Goal: Contribute content: Add original content to the website for others to see

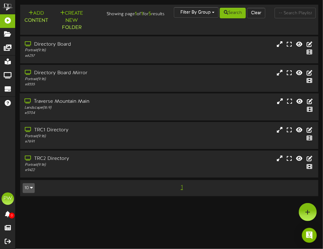
click at [55, 103] on div "Traverse Mountain Main" at bounding box center [81, 101] width 115 height 7
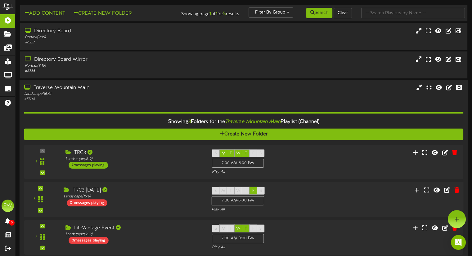
click at [93, 189] on div "TRC3 [DATE]" at bounding box center [133, 190] width 138 height 7
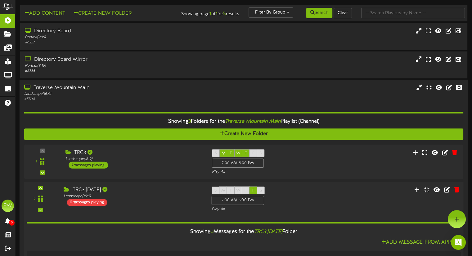
click at [66, 190] on icon at bounding box center [67, 189] width 7 height 5
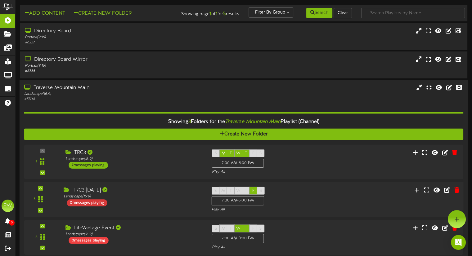
click at [76, 205] on div "0 messages playing" at bounding box center [87, 203] width 40 height 7
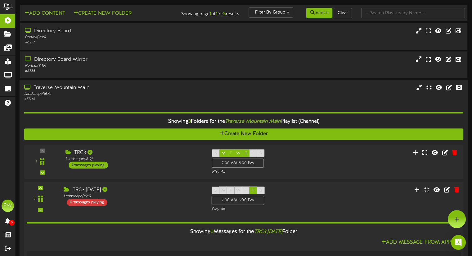
click at [76, 205] on div "0 messages playing" at bounding box center [87, 202] width 40 height 7
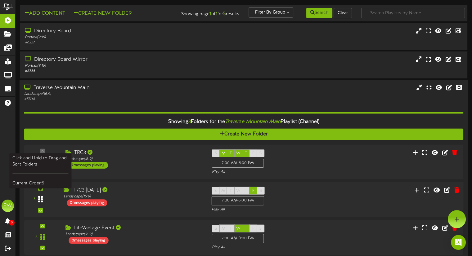
click at [40, 199] on icon at bounding box center [40, 199] width 5 height 7
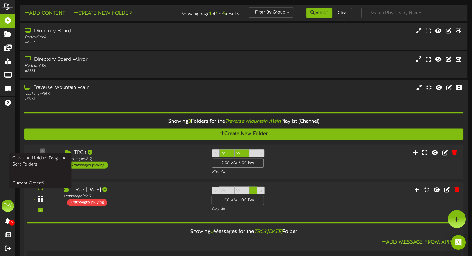
click at [40, 199] on icon at bounding box center [40, 198] width 5 height 7
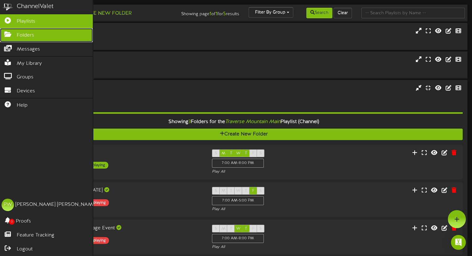
click at [17, 35] on span "Folders" at bounding box center [25, 35] width 17 height 7
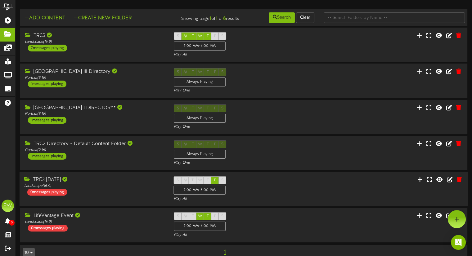
click at [49, 181] on div "TRC3 [DATE]" at bounding box center [94, 179] width 140 height 7
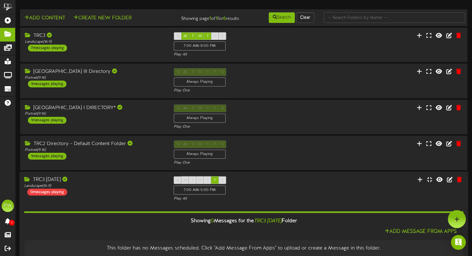
click at [49, 181] on div "TRC3 [DATE]" at bounding box center [94, 179] width 140 height 7
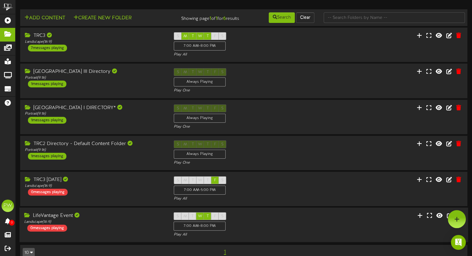
click at [48, 216] on div "LifeVantage Event" at bounding box center [94, 215] width 140 height 7
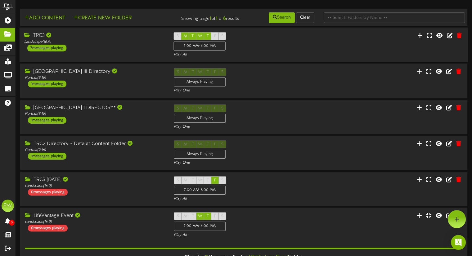
click at [58, 47] on div "7 messages playing" at bounding box center [46, 48] width 39 height 7
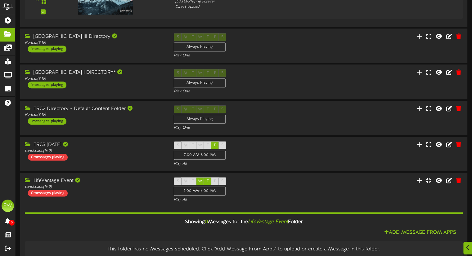
scroll to position [357, 0]
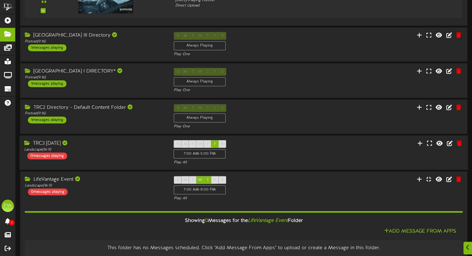
click at [25, 144] on icon at bounding box center [27, 142] width 7 height 5
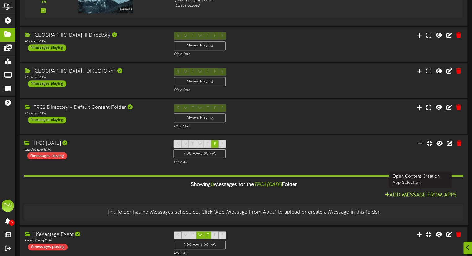
click at [323, 195] on button "Add Message From Apps" at bounding box center [420, 196] width 76 height 8
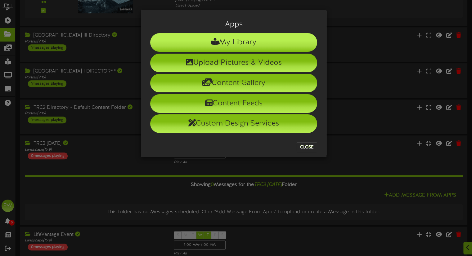
click at [268, 44] on li "My Library" at bounding box center [233, 42] width 167 height 19
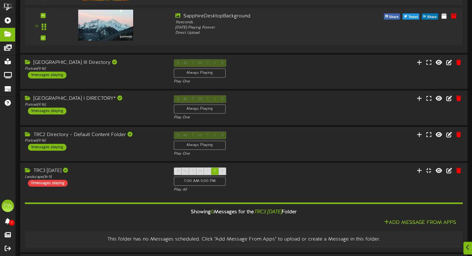
scroll to position [330, 0]
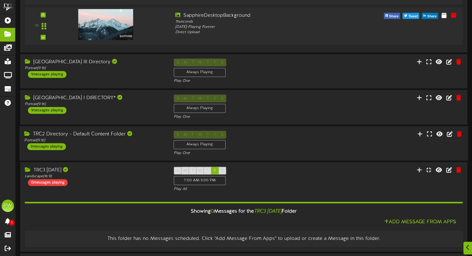
click at [25, 134] on icon at bounding box center [27, 133] width 7 height 5
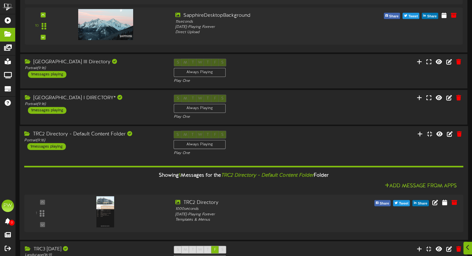
click at [25, 134] on icon at bounding box center [27, 133] width 7 height 5
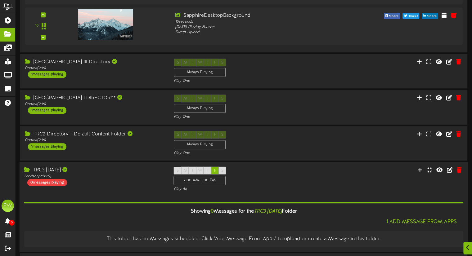
click at [26, 171] on icon at bounding box center [27, 169] width 7 height 5
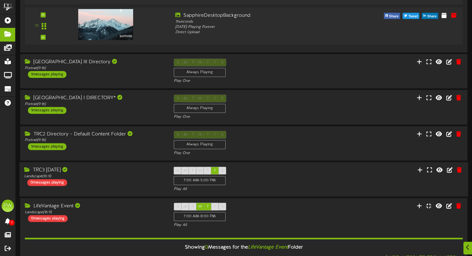
click at [24, 169] on icon at bounding box center [27, 169] width 7 height 5
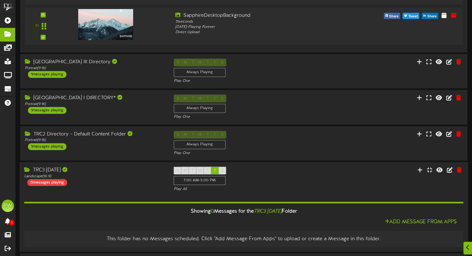
click at [24, 169] on icon at bounding box center [27, 169] width 7 height 5
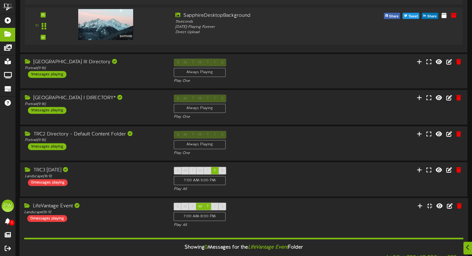
click at [26, 206] on icon at bounding box center [27, 205] width 7 height 5
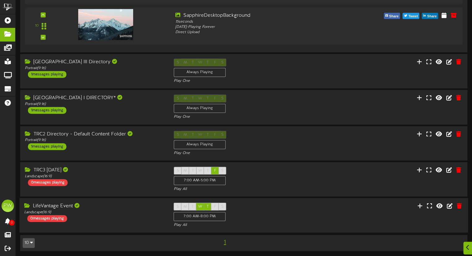
click at [26, 206] on icon at bounding box center [27, 205] width 7 height 5
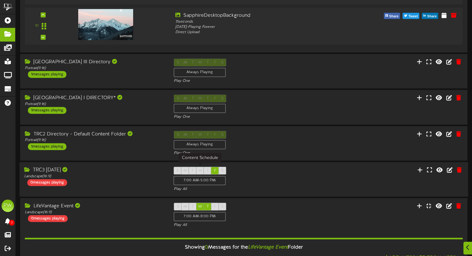
click at [213, 180] on div "7:00 AM - 5:00 PM" at bounding box center [200, 180] width 52 height 9
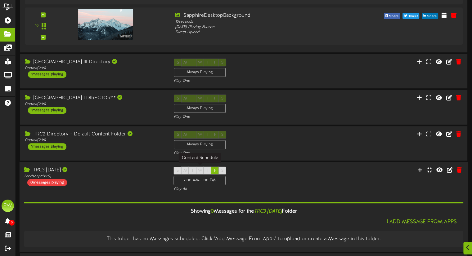
click at [213, 180] on div "7:00 AM - 5:00 PM" at bounding box center [200, 180] width 52 height 9
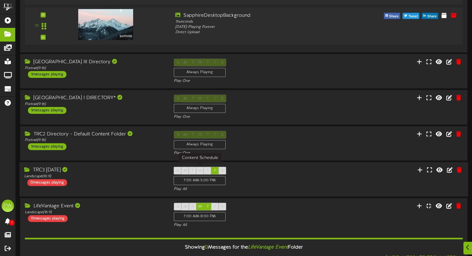
click at [214, 171] on span "F" at bounding box center [215, 171] width 2 height 4
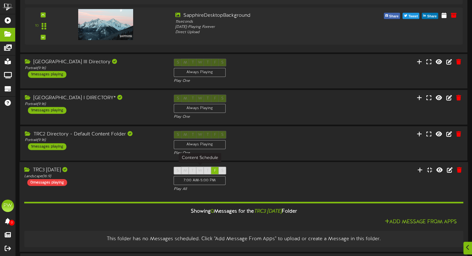
click at [214, 171] on span "F" at bounding box center [215, 170] width 2 height 4
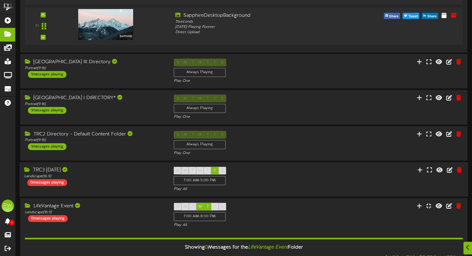
click at [35, 170] on div "TRC3 [DATE]" at bounding box center [94, 170] width 140 height 7
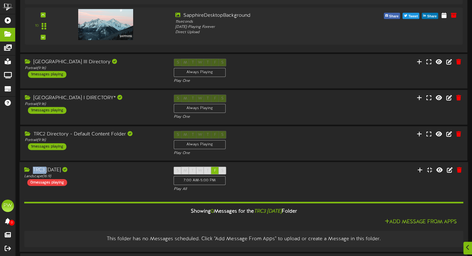
click at [35, 170] on div "TRC3 [DATE]" at bounding box center [94, 169] width 140 height 7
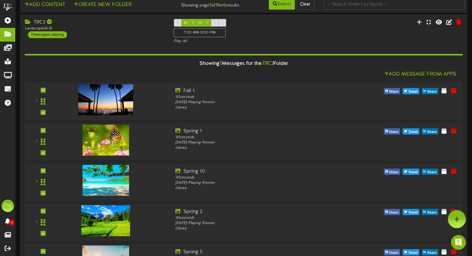
scroll to position [0, 0]
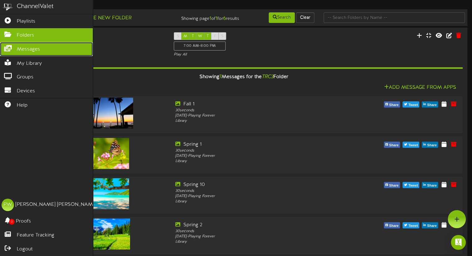
click at [10, 47] on icon at bounding box center [8, 47] width 16 height 5
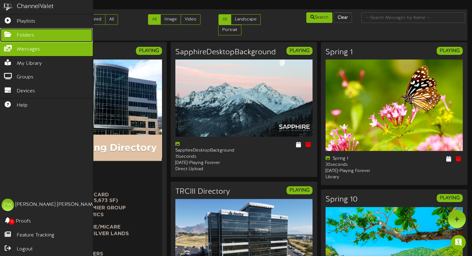
click at [19, 39] on link "Folders" at bounding box center [46, 35] width 93 height 14
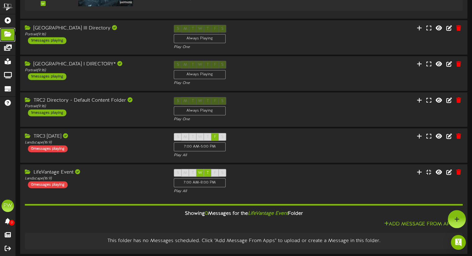
scroll to position [386, 0]
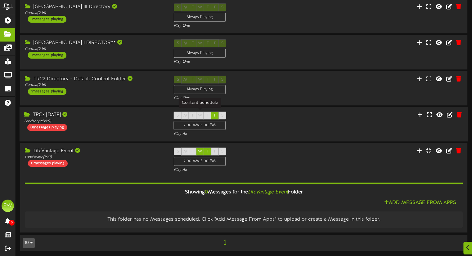
click at [207, 125] on div "7:00 AM - 5:00 PM" at bounding box center [200, 125] width 52 height 9
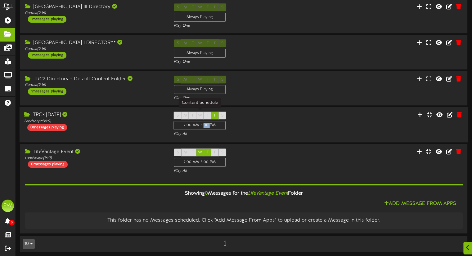
click at [207, 125] on div "7:00 AM - 5:00 PM" at bounding box center [200, 125] width 52 height 9
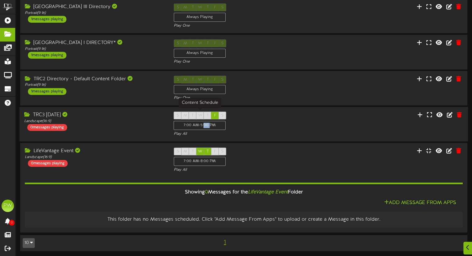
click at [207, 125] on div "7:00 AM - 5:00 PM" at bounding box center [200, 125] width 52 height 9
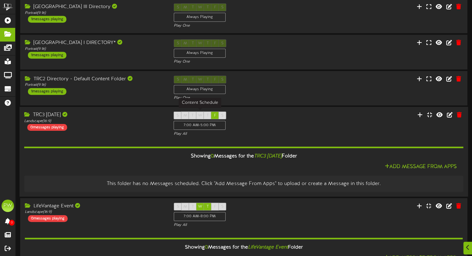
click at [207, 125] on div "7:00 AM - 5:00 PM" at bounding box center [200, 125] width 52 height 9
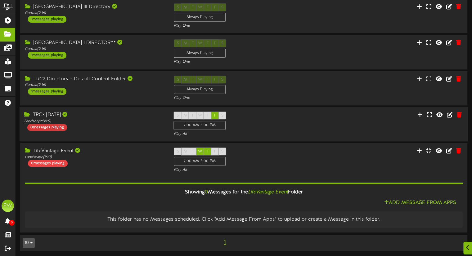
click at [45, 126] on div "0 messages playing" at bounding box center [47, 127] width 40 height 7
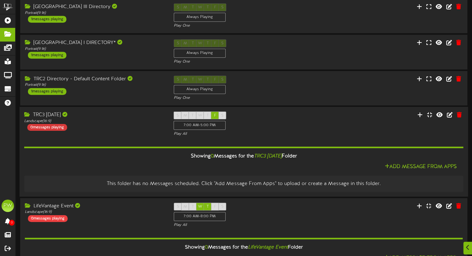
click at [45, 126] on div "0 messages playing" at bounding box center [47, 127] width 40 height 7
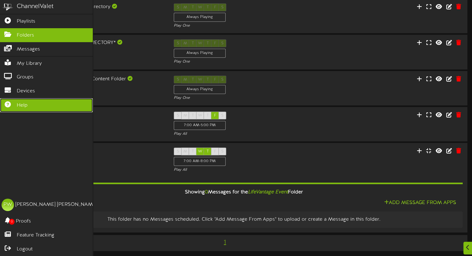
click at [25, 106] on span "Help" at bounding box center [22, 105] width 11 height 7
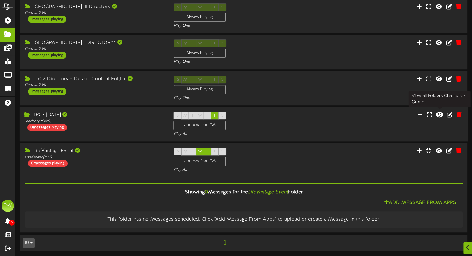
click at [323, 115] on icon at bounding box center [438, 114] width 7 height 7
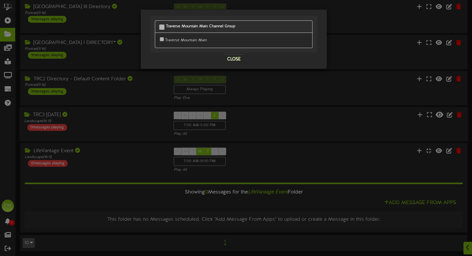
click at [323, 115] on div "Traverse Mountain Main Channel Group [GEOGRAPHIC_DATA] Close" at bounding box center [236, 128] width 472 height 256
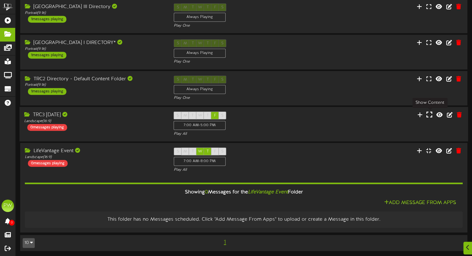
click at [323, 115] on icon at bounding box center [429, 114] width 6 height 7
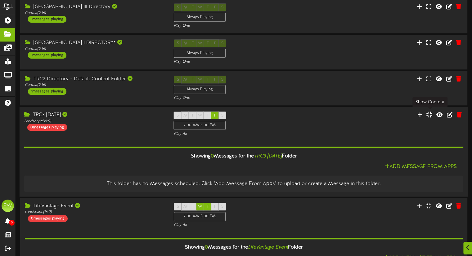
click at [323, 115] on icon at bounding box center [429, 114] width 6 height 7
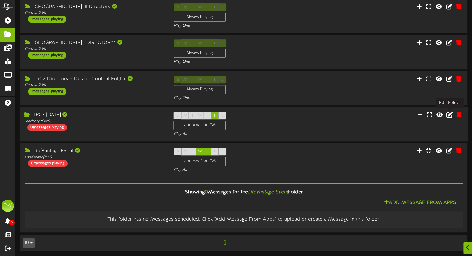
click at [323, 115] on icon at bounding box center [449, 114] width 7 height 7
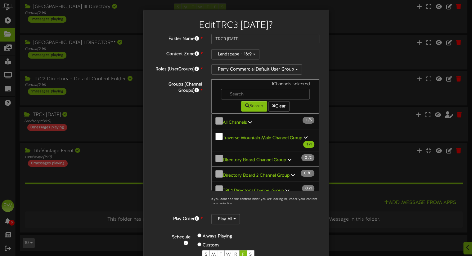
drag, startPoint x: 312, startPoint y: 185, endPoint x: 311, endPoint y: 49, distance: 136.4
click at [311, 49] on div "Folder Name * TRC3 [DATE] Content Zone * Landscape - 16:9 Roles (UserGroups) *" at bounding box center [236, 177] width 167 height 286
click at [242, 248] on span "F" at bounding box center [243, 254] width 2 height 5
click at [250, 56] on button "Landscape - 16:9" at bounding box center [235, 54] width 48 height 11
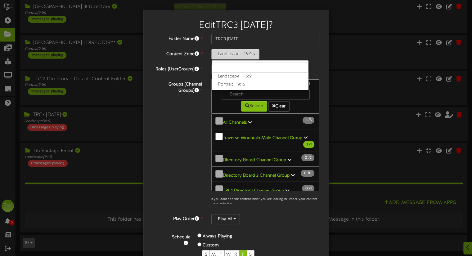
click at [250, 56] on button "Landscape - 16:9" at bounding box center [235, 54] width 48 height 11
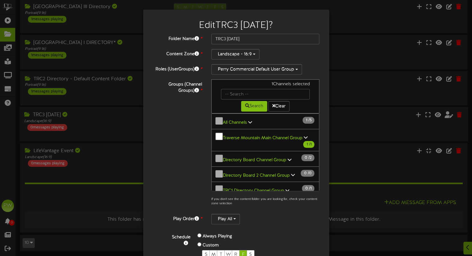
click at [323, 248] on div "Edit TRC3 [DATE] ? Folder Name * TRC3 [DATE] Content Zone * Landscape - 16:9" at bounding box center [236, 128] width 472 height 256
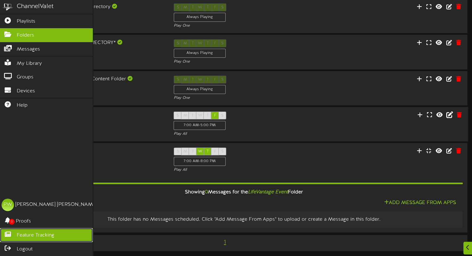
click at [19, 236] on span "Feature Tracking" at bounding box center [36, 235] width 38 height 7
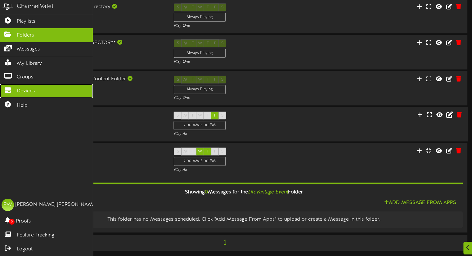
click at [29, 91] on span "Devices" at bounding box center [26, 91] width 18 height 7
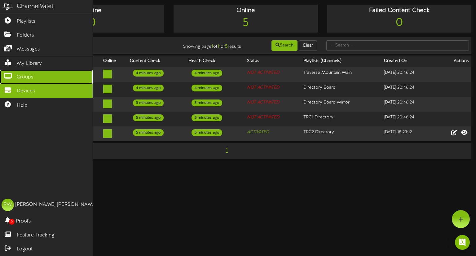
click at [31, 76] on span "Groups" at bounding box center [25, 77] width 17 height 7
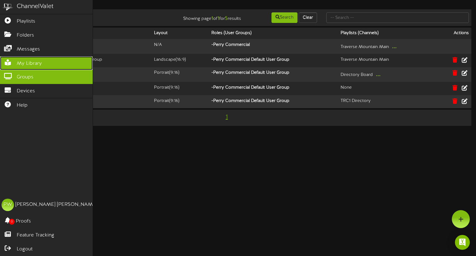
click at [32, 64] on span "My Library" at bounding box center [29, 63] width 25 height 7
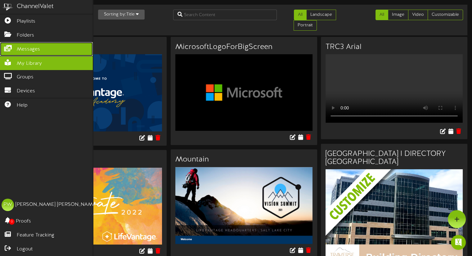
click at [26, 46] on span "Messages" at bounding box center [28, 49] width 23 height 7
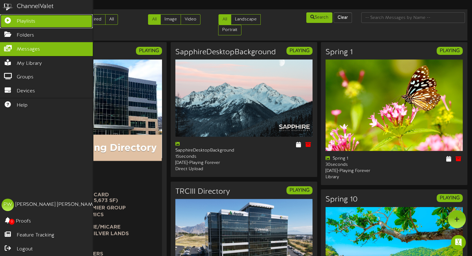
click at [26, 20] on span "Playlists" at bounding box center [26, 21] width 19 height 7
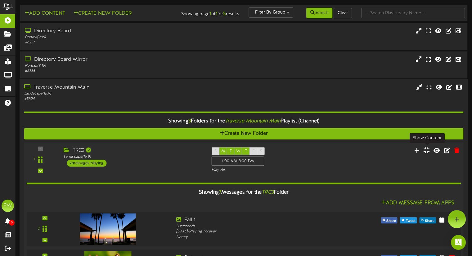
click at [323, 154] on icon at bounding box center [426, 150] width 6 height 7
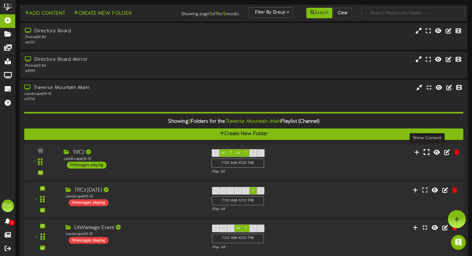
click at [323, 154] on icon at bounding box center [426, 152] width 6 height 7
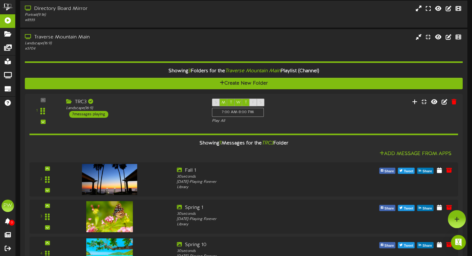
scroll to position [42, 0]
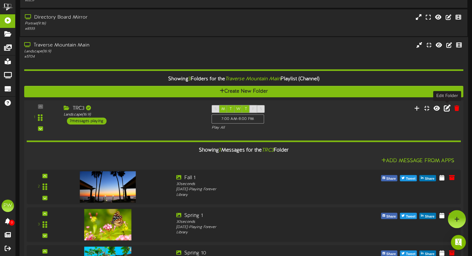
click at [323, 109] on icon at bounding box center [446, 108] width 7 height 7
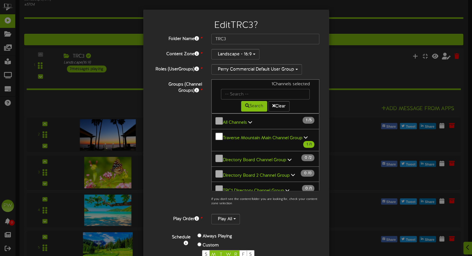
scroll to position [109, 0]
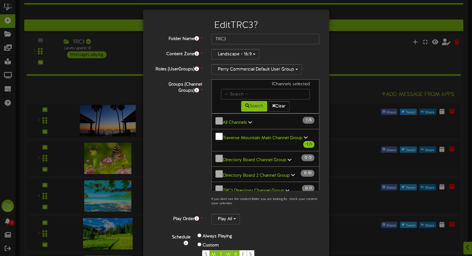
click at [323, 23] on div "Edit TRC3 ? Folder Name * TRC3 Content Zone * Landscape - 16:9 Roles (UserGroup…" at bounding box center [236, 128] width 472 height 256
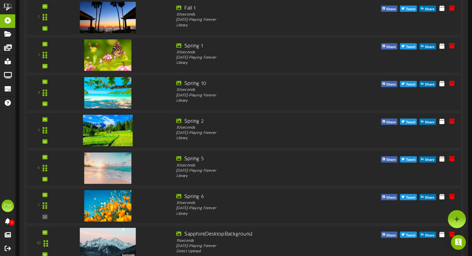
scroll to position [205, 0]
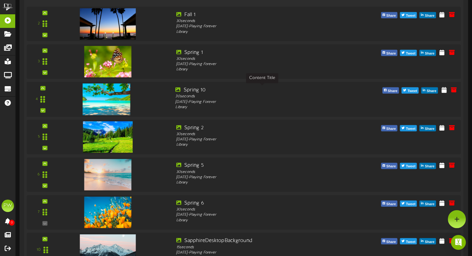
click at [188, 91] on div "Spring 10" at bounding box center [261, 89] width 173 height 7
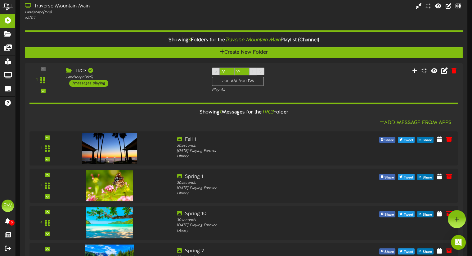
scroll to position [73, 0]
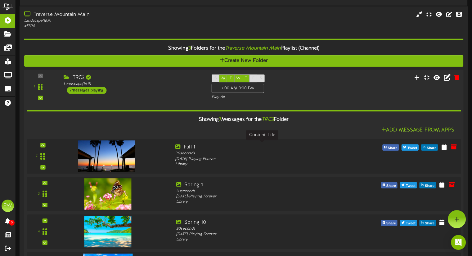
click at [191, 147] on div "Fall 1" at bounding box center [261, 147] width 173 height 7
click at [323, 148] on icon at bounding box center [444, 146] width 6 height 7
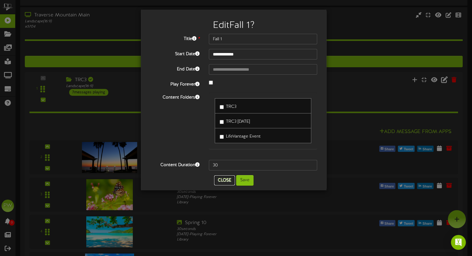
click at [223, 182] on button "Close" at bounding box center [224, 180] width 21 height 10
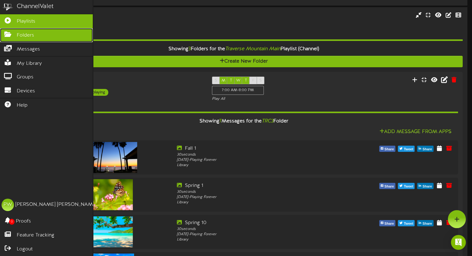
click at [17, 35] on span "Folders" at bounding box center [25, 35] width 17 height 7
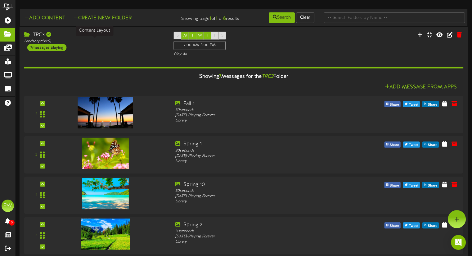
click at [26, 39] on div "Landscape ( 16:9 )" at bounding box center [94, 41] width 140 height 5
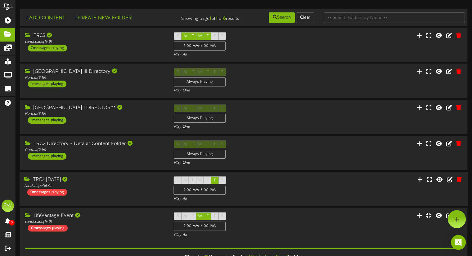
click at [51, 180] on div "TRC3 [DATE]" at bounding box center [94, 179] width 140 height 7
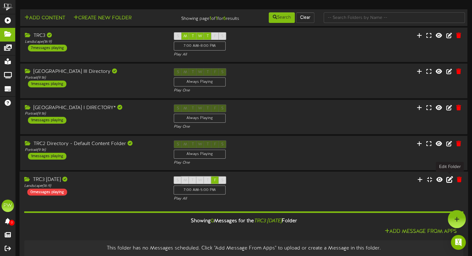
click at [323, 183] on icon at bounding box center [449, 179] width 7 height 7
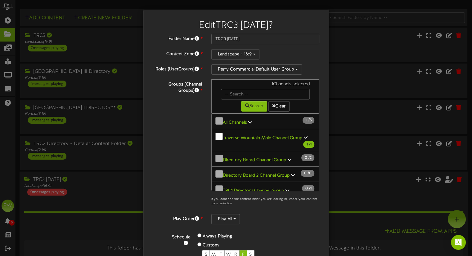
click at [246, 135] on b "Traverse Mountain Main Channel Group" at bounding box center [263, 137] width 80 height 5
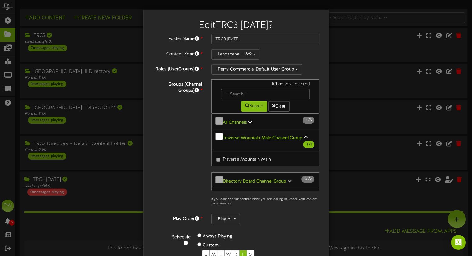
click at [240, 157] on span "Traverse Mountain Main" at bounding box center [246, 159] width 48 height 5
click at [251, 135] on b "Traverse Mountain Main Channel Group" at bounding box center [263, 137] width 80 height 5
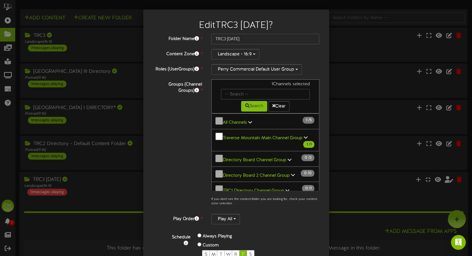
click at [10, 35] on div "Edit TRC3 [DATE] ? Folder Name * TRC3 [DATE] Content Zone * Landscape - 16:9 *" at bounding box center [236, 128] width 472 height 256
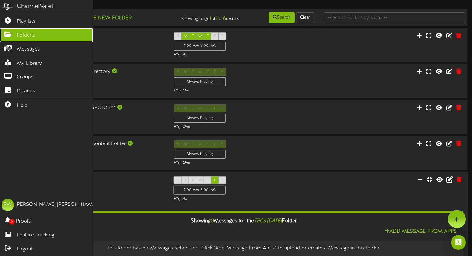
click at [10, 35] on icon at bounding box center [8, 33] width 16 height 5
click at [7, 30] on link "Folders" at bounding box center [46, 35] width 93 height 14
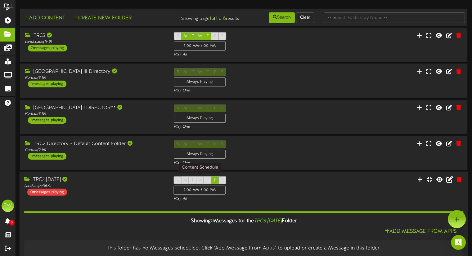
click at [204, 193] on div "7:00 AM - 5:00 PM" at bounding box center [200, 190] width 52 height 9
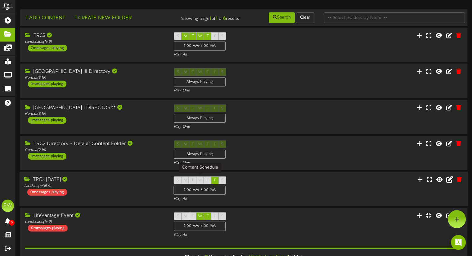
click at [204, 193] on div "7:00 AM - 5:00 PM" at bounding box center [200, 190] width 52 height 9
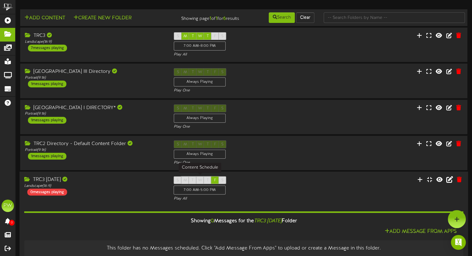
click at [204, 193] on div "7:00 AM - 5:00 PM" at bounding box center [200, 190] width 52 height 9
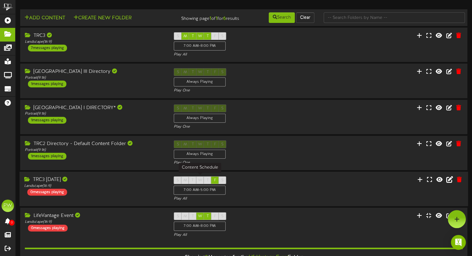
click at [206, 191] on div "7:00 AM - 5:00 PM" at bounding box center [200, 190] width 52 height 9
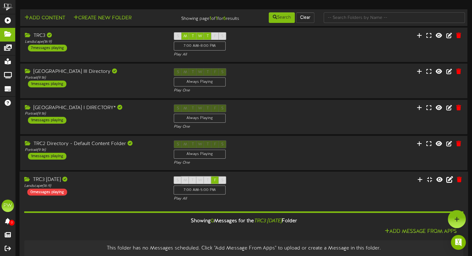
drag, startPoint x: 208, startPoint y: 191, endPoint x: 398, endPoint y: 206, distance: 190.3
click at [323, 206] on div "Showing 0 Messages for the TRC3 [DATE] Folder Add Message From Apps This folder…" at bounding box center [243, 229] width 439 height 55
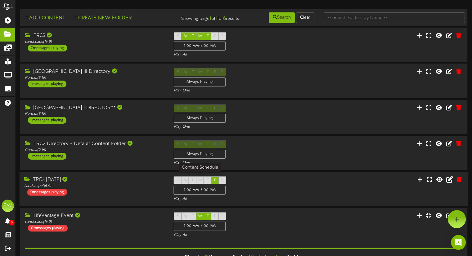
click at [211, 190] on div "7:00 AM - 5:00 PM" at bounding box center [200, 190] width 52 height 9
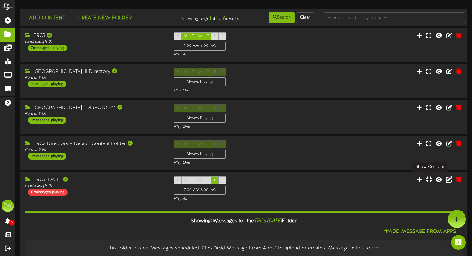
click at [323, 182] on icon at bounding box center [428, 179] width 6 height 7
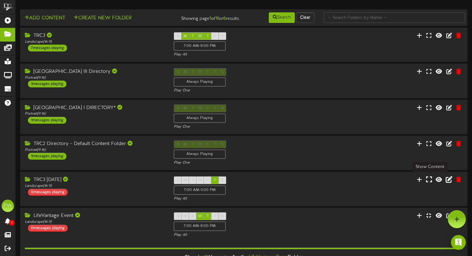
click at [323, 182] on icon at bounding box center [428, 179] width 6 height 7
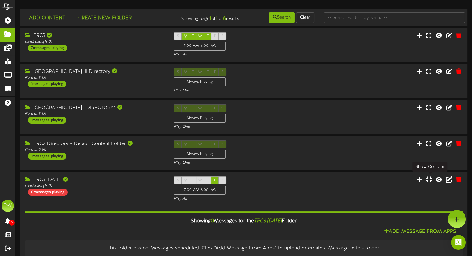
click at [323, 182] on icon at bounding box center [428, 179] width 6 height 7
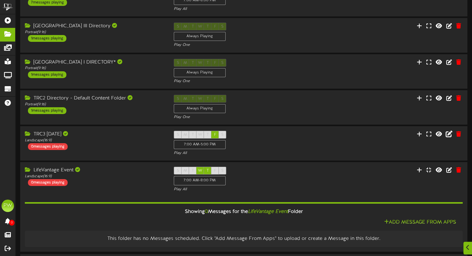
scroll to position [47, 0]
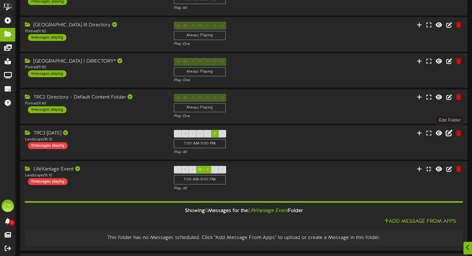
click at [323, 134] on icon at bounding box center [448, 133] width 7 height 7
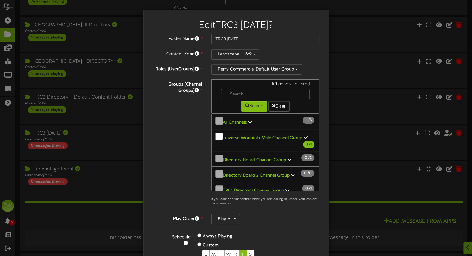
click at [323, 134] on div "Edit TRC3 [DATE] ? Folder Name * TRC3 [DATE] Content Zone * Landscape - 16:9 *" at bounding box center [236, 128] width 472 height 256
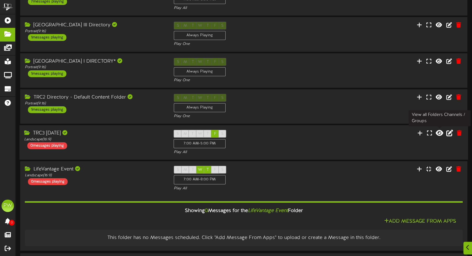
click at [323, 135] on icon at bounding box center [438, 133] width 7 height 7
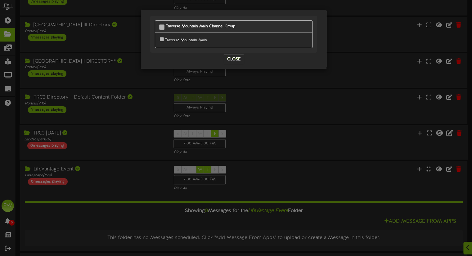
click at [323, 135] on div "Traverse Mountain Main Channel Group [GEOGRAPHIC_DATA] Close" at bounding box center [236, 128] width 472 height 256
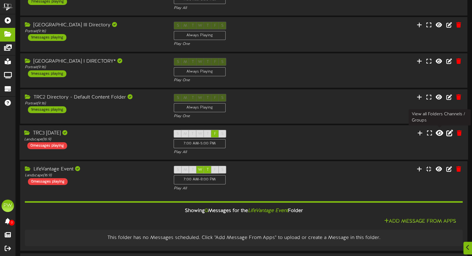
click at [323, 133] on icon at bounding box center [438, 133] width 7 height 7
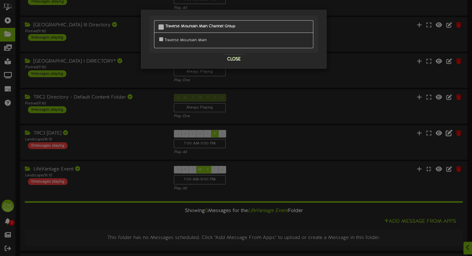
click at [168, 40] on div "Traverse Mountain Main" at bounding box center [233, 40] width 149 height 9
click at [200, 27] on b "Traverse Mountain Main Channel Group" at bounding box center [200, 26] width 70 height 4
click at [231, 56] on button "Close" at bounding box center [233, 59] width 21 height 10
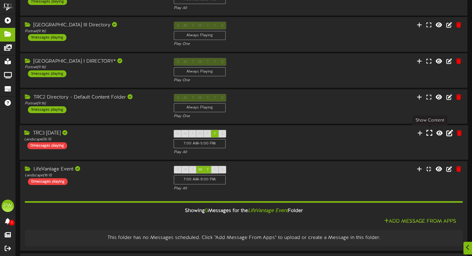
click at [323, 136] on icon at bounding box center [429, 133] width 6 height 7
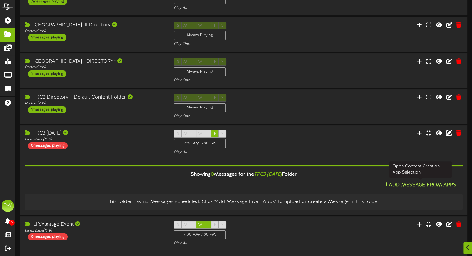
click at [323, 183] on button "Add Message From Apps" at bounding box center [420, 185] width 76 height 8
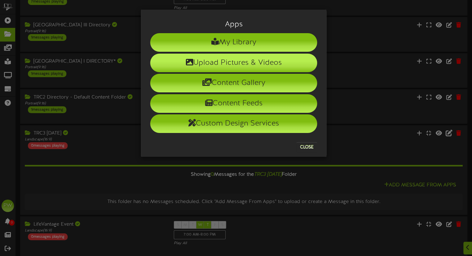
click at [251, 62] on li "Upload Pictures & Videos" at bounding box center [233, 63] width 167 height 19
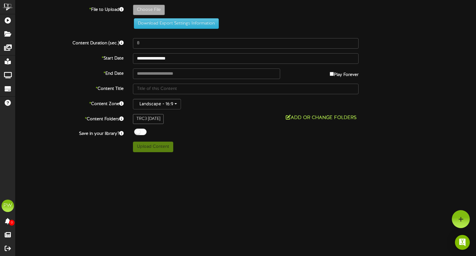
click at [293, 118] on button "Add or Change Folders" at bounding box center [321, 118] width 75 height 8
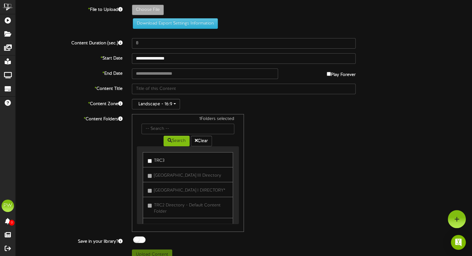
drag, startPoint x: 236, startPoint y: 184, endPoint x: 236, endPoint y: 200, distance: 15.5
click at [236, 200] on div "TRC3 [GEOGRAPHIC_DATA] III Directory [GEOGRAPHIC_DATA] I DIRECTORY*" at bounding box center [188, 185] width 102 height 78
drag, startPoint x: 236, startPoint y: 200, endPoint x: 238, endPoint y: 188, distance: 12.6
click at [238, 188] on div "TRC3 [GEOGRAPHIC_DATA] III Directory [GEOGRAPHIC_DATA] I DIRECTORY*" at bounding box center [188, 185] width 102 height 78
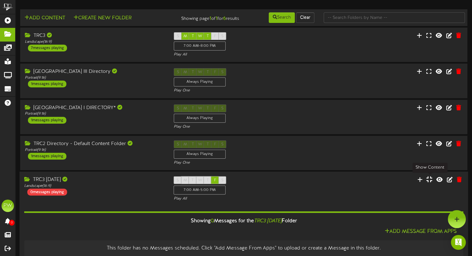
click at [323, 183] on icon at bounding box center [429, 179] width 6 height 7
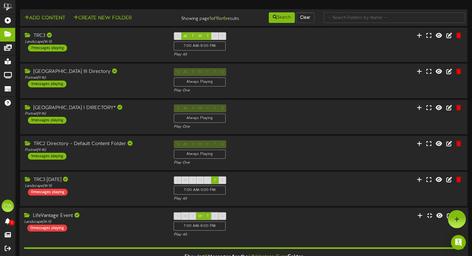
click at [44, 216] on div "LifeVantage Event" at bounding box center [94, 215] width 140 height 7
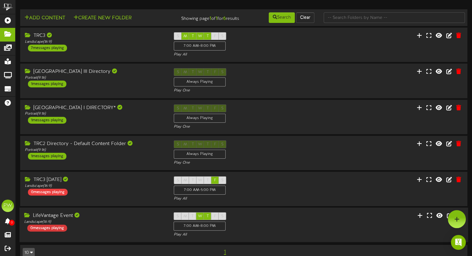
click at [52, 227] on div "0 messages playing" at bounding box center [47, 228] width 40 height 7
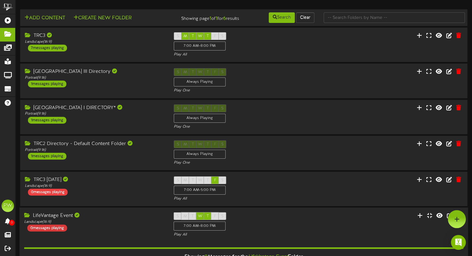
click at [52, 227] on div "0 messages playing" at bounding box center [47, 228] width 40 height 7
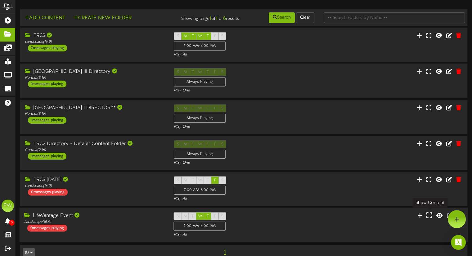
click at [323, 216] on icon at bounding box center [429, 215] width 6 height 7
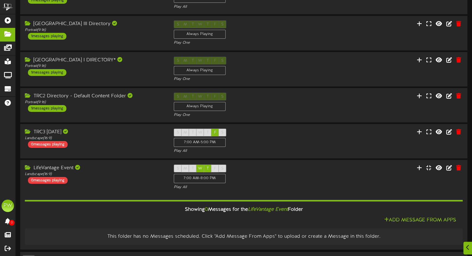
scroll to position [63, 0]
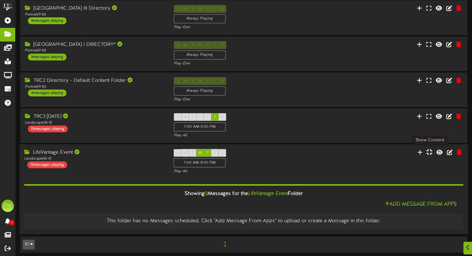
click at [323, 153] on icon at bounding box center [429, 152] width 6 height 7
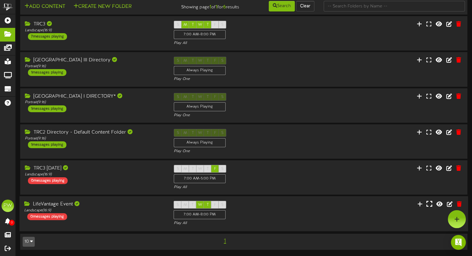
scroll to position [10, 0]
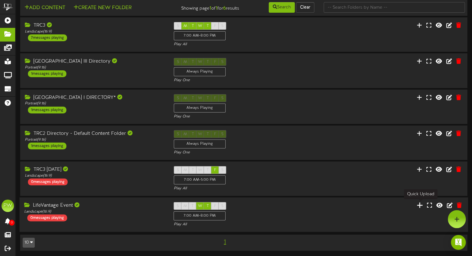
click at [323, 205] on icon at bounding box center [419, 205] width 6 height 7
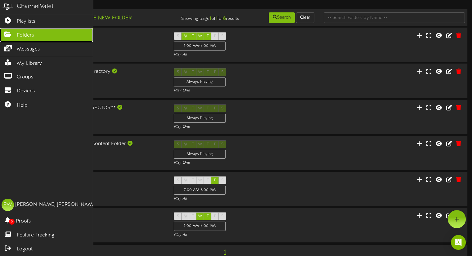
click at [26, 35] on span "Folders" at bounding box center [25, 35] width 17 height 7
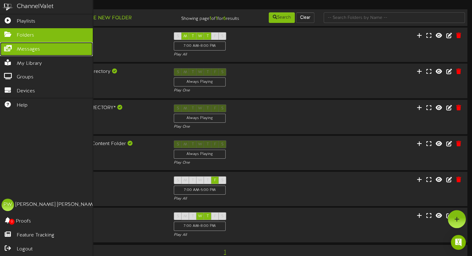
click at [27, 49] on span "Messages" at bounding box center [28, 49] width 23 height 7
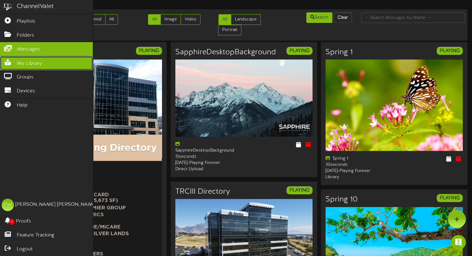
click at [27, 61] on span "My Library" at bounding box center [29, 63] width 25 height 7
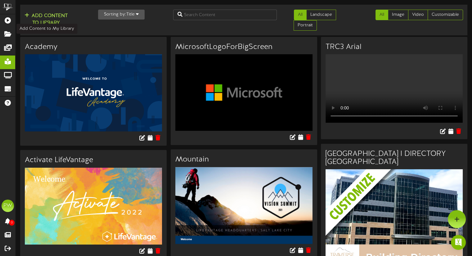
click at [29, 17] on icon at bounding box center [27, 15] width 7 height 5
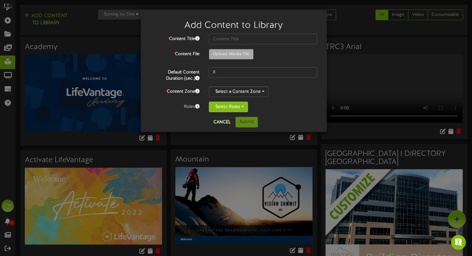
click at [244, 106] on button "Select Roles" at bounding box center [228, 107] width 39 height 11
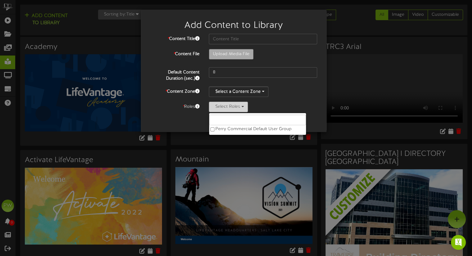
click at [244, 106] on button "Select Roles" at bounding box center [228, 107] width 39 height 11
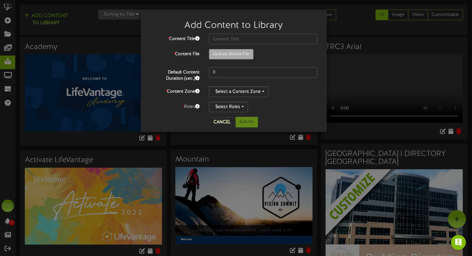
click at [112, 78] on div "Add Content to Library * Content Title * Content File Upload Media File 8 *" at bounding box center [236, 128] width 472 height 256
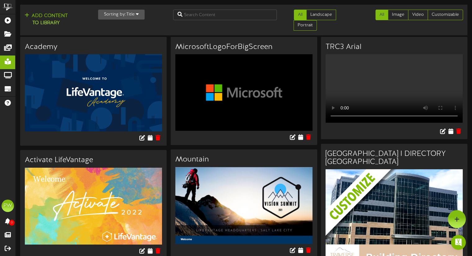
click at [112, 78] on img at bounding box center [93, 92] width 137 height 77
drag, startPoint x: 112, startPoint y: 78, endPoint x: 103, endPoint y: 84, distance: 11.0
click at [103, 84] on img at bounding box center [93, 92] width 137 height 77
drag, startPoint x: 104, startPoint y: 84, endPoint x: 67, endPoint y: 102, distance: 41.5
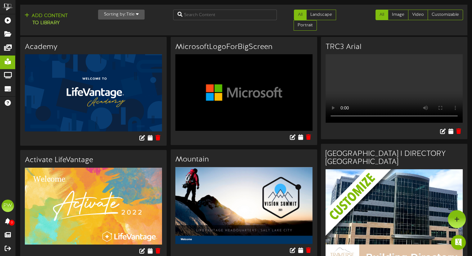
click at [67, 102] on img at bounding box center [93, 92] width 137 height 77
click at [143, 138] on icon at bounding box center [142, 137] width 7 height 7
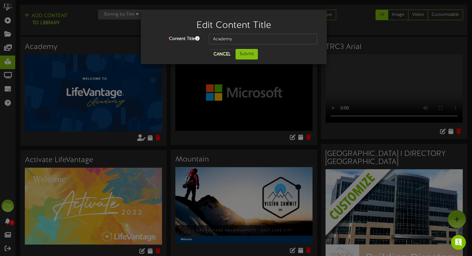
click at [143, 138] on div "Edit Content Title * Content Title Academy Cancel Submit" at bounding box center [236, 128] width 472 height 256
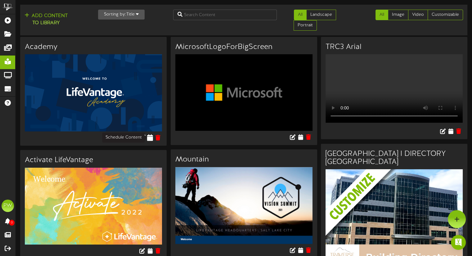
click at [151, 136] on icon at bounding box center [150, 137] width 6 height 7
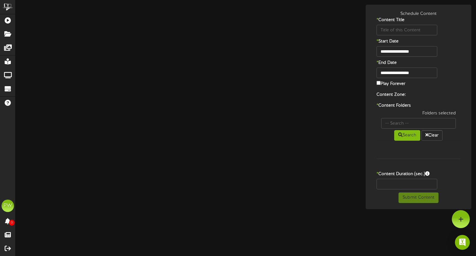
type input "Academy"
type input "8"
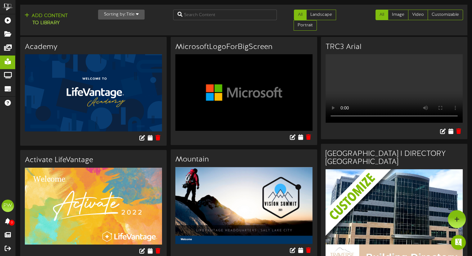
click at [78, 214] on img at bounding box center [93, 206] width 137 height 77
click at [143, 248] on icon at bounding box center [142, 250] width 7 height 7
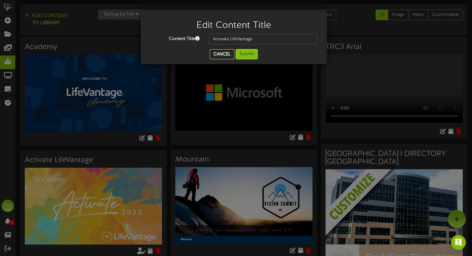
click at [220, 54] on button "Cancel" at bounding box center [222, 54] width 24 height 10
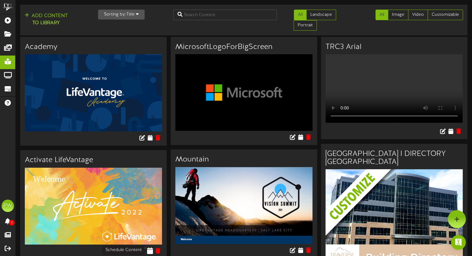
click at [148, 248] on icon at bounding box center [150, 250] width 6 height 7
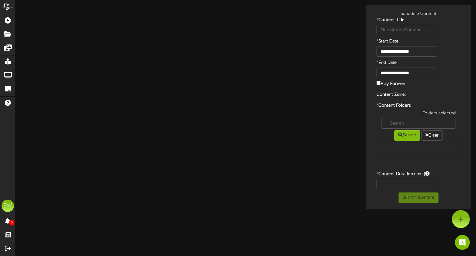
type input "Activate LifeVantage"
type input "8"
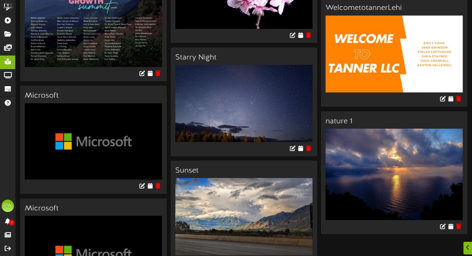
scroll to position [2828, 0]
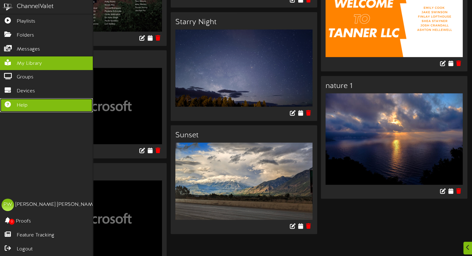
click at [24, 102] on span "Help" at bounding box center [22, 105] width 11 height 7
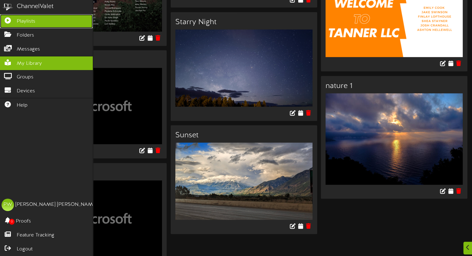
click at [36, 23] on link "Playlists" at bounding box center [46, 21] width 93 height 14
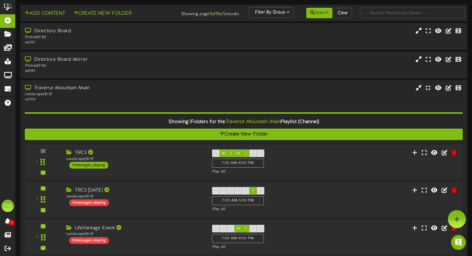
click at [289, 11] on div "Search Clear" at bounding box center [318, 13] width 75 height 12
click at [286, 11] on div "Search Clear" at bounding box center [318, 13] width 75 height 12
click at [288, 11] on div "Search Clear" at bounding box center [318, 13] width 75 height 12
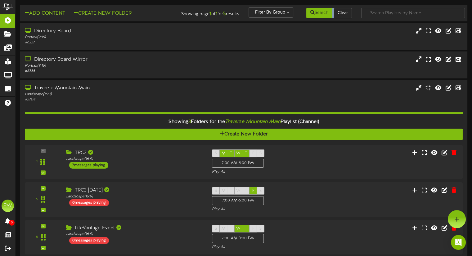
click at [288, 11] on div "Search Clear" at bounding box center [318, 13] width 75 height 12
click at [288, 14] on div "Search Clear" at bounding box center [318, 13] width 75 height 12
click at [323, 12] on input "text" at bounding box center [413, 13] width 104 height 11
click at [274, 12] on button "Filter By Group" at bounding box center [270, 12] width 45 height 11
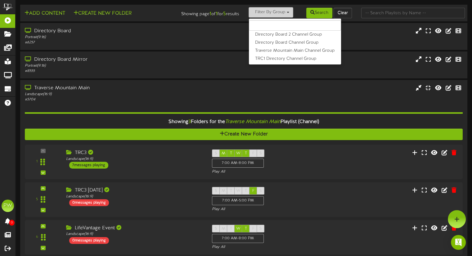
click at [274, 12] on button "Filter By Group" at bounding box center [270, 12] width 45 height 11
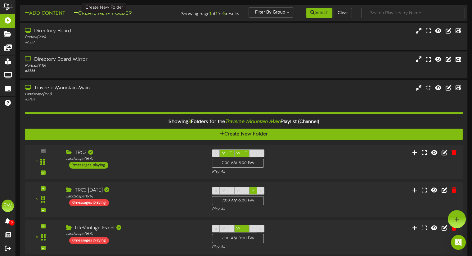
click at [97, 15] on button "Create New Folder" at bounding box center [103, 14] width 62 height 8
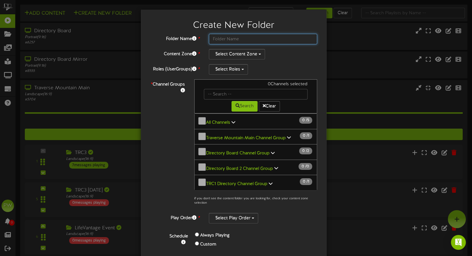
click at [220, 40] on input "text" at bounding box center [263, 39] width 108 height 11
type input "Microsoft Event [DATE]"
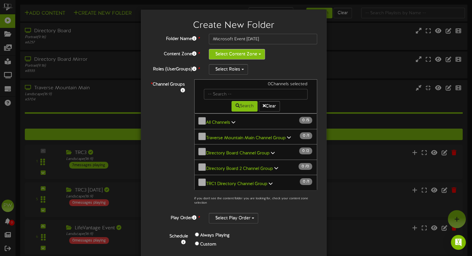
click at [254, 54] on button "Select Content Zone" at bounding box center [237, 54] width 56 height 11
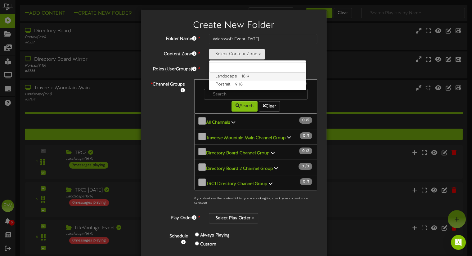
click at [244, 77] on label "Landscape - 16:9" at bounding box center [257, 77] width 97 height 8
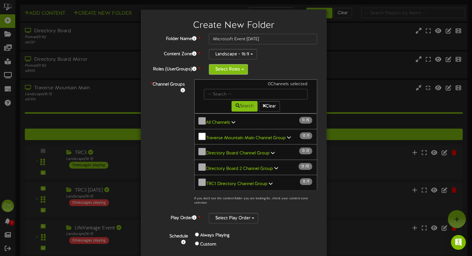
click at [239, 68] on button "Select Roles" at bounding box center [228, 69] width 39 height 11
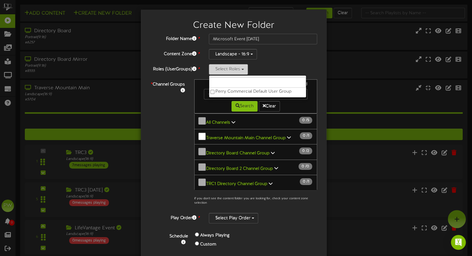
click at [239, 68] on button "Select Roles" at bounding box center [228, 69] width 39 height 11
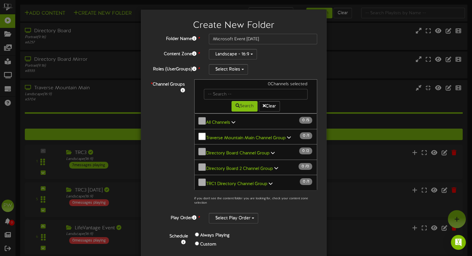
click at [298, 213] on div "Select Play Order" at bounding box center [263, 218] width 108 height 11
click at [87, 166] on div "Create New Folder Folder Name * Microsoft Event [DATE] Content Zone * Landscape…" at bounding box center [236, 128] width 472 height 256
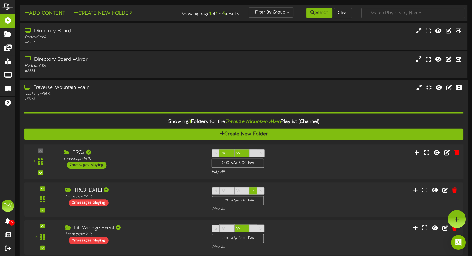
click at [82, 152] on div "TRC3" at bounding box center [133, 152] width 138 height 7
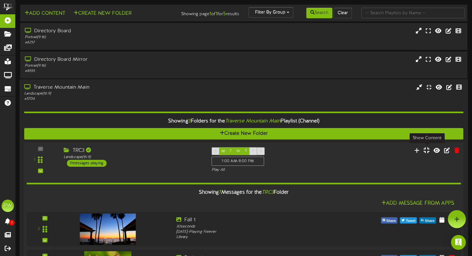
click at [323, 151] on icon at bounding box center [426, 150] width 6 height 7
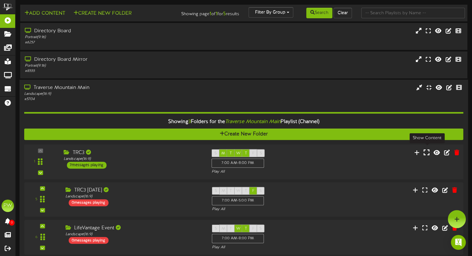
click at [323, 151] on icon at bounding box center [426, 152] width 6 height 7
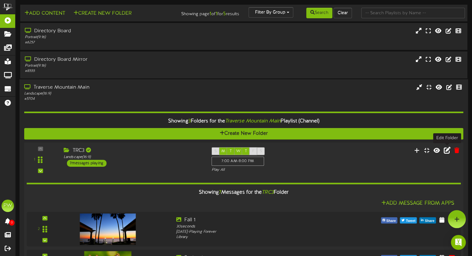
click at [323, 150] on icon at bounding box center [446, 150] width 7 height 7
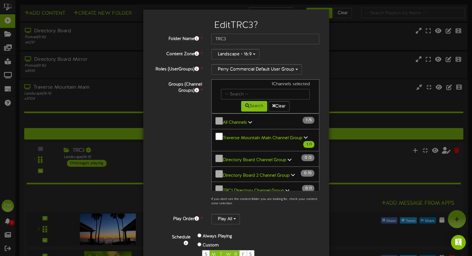
click at [127, 175] on div "Edit TRC3 ? Folder Name * TRC3 Content Zone * Landscape - 16:9 Roles (UserGroup…" at bounding box center [236, 128] width 472 height 256
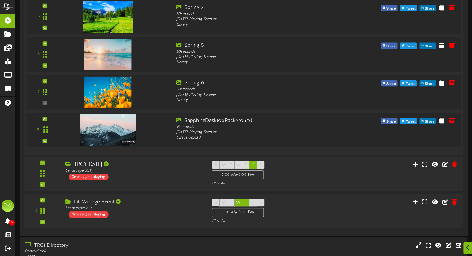
scroll to position [337, 0]
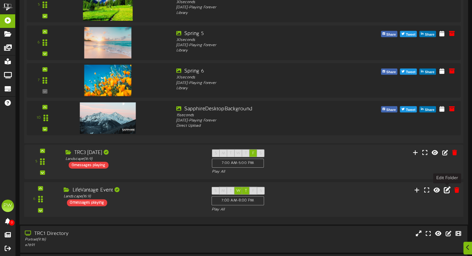
click at [323, 192] on icon at bounding box center [446, 189] width 7 height 7
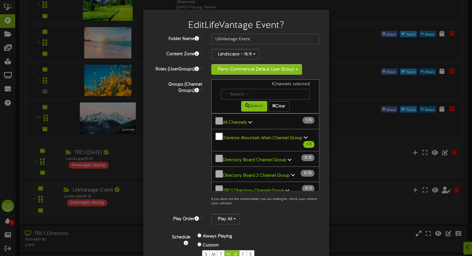
click at [295, 69] on span "button" at bounding box center [296, 69] width 2 height 1
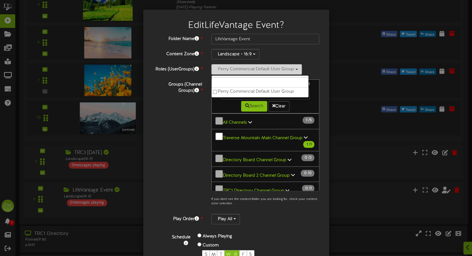
click at [295, 69] on span "button" at bounding box center [296, 69] width 2 height 1
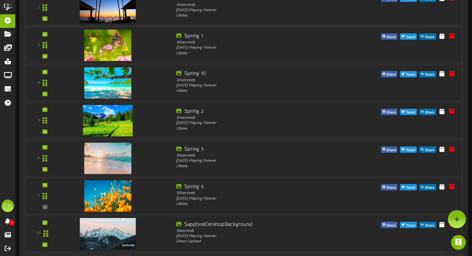
scroll to position [0, 0]
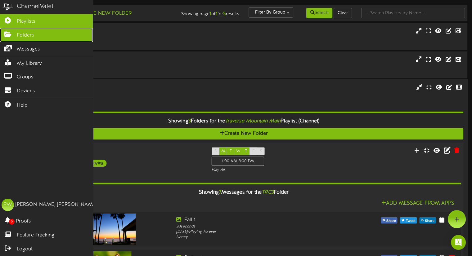
click at [25, 40] on link "Folders" at bounding box center [46, 35] width 93 height 14
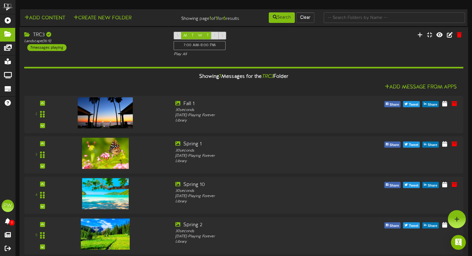
click at [249, 78] on div "Showing 7 Messages for the TRC3 Folder" at bounding box center [244, 76] width 448 height 13
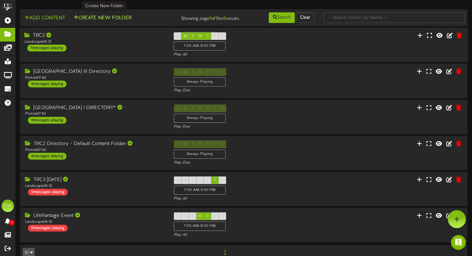
click at [120, 16] on button "Create New Folder" at bounding box center [103, 18] width 62 height 8
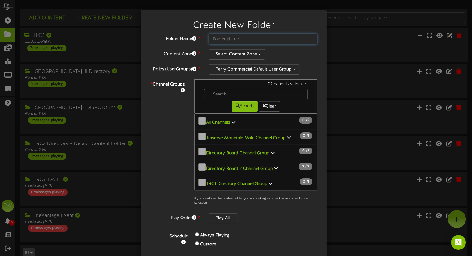
click at [255, 42] on input "text" at bounding box center [263, 39] width 108 height 11
type input "Microsoft Event"
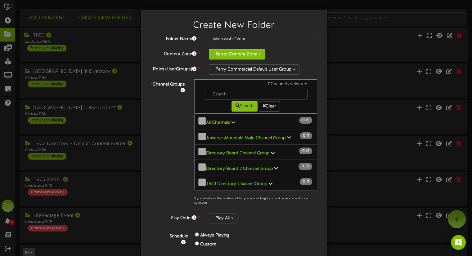
click at [256, 56] on button "Select Content Zone" at bounding box center [237, 54] width 56 height 11
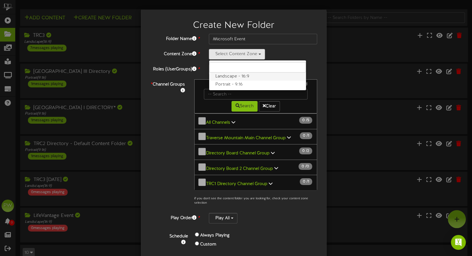
click at [242, 78] on label "Landscape - 16:9" at bounding box center [257, 77] width 97 height 8
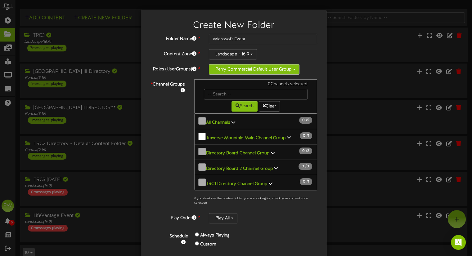
click at [293, 69] on span "button" at bounding box center [294, 69] width 2 height 1
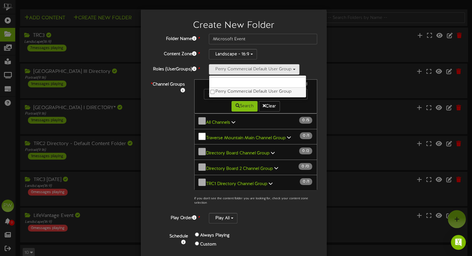
click at [254, 93] on label "Perry Commercial Default User Group" at bounding box center [257, 92] width 97 height 8
click at [311, 63] on div "Folder Name * Microsoft Event Content Zone * Landscape - 16:9 Landscape - 16:9 …" at bounding box center [233, 145] width 167 height 222
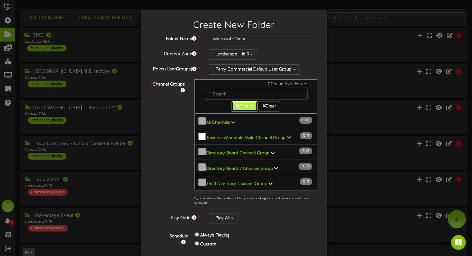
click at [239, 106] on button "Search" at bounding box center [244, 106] width 26 height 11
click at [239, 107] on button "Search" at bounding box center [244, 106] width 26 height 11
click at [313, 178] on button "TRC1 Directory Channel Group 0 / 1" at bounding box center [255, 183] width 123 height 16
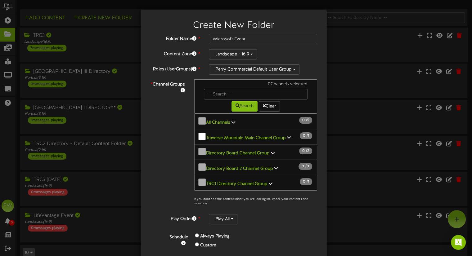
click at [313, 178] on button "TRC1 Directory Channel Group 0 / 1" at bounding box center [255, 183] width 123 height 16
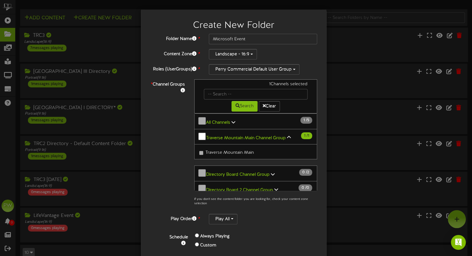
click at [210, 150] on span "Traverse Mountain Main" at bounding box center [229, 152] width 48 height 5
click at [238, 108] on button "Search" at bounding box center [244, 106] width 26 height 11
click at [228, 95] on input "text" at bounding box center [256, 94] width 104 height 11
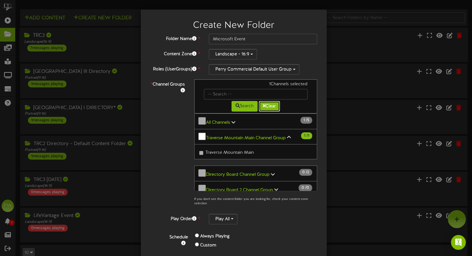
click at [268, 104] on button "Clear" at bounding box center [269, 106] width 21 height 11
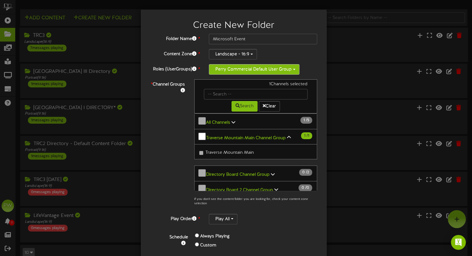
click at [290, 71] on button "Perry Commercial Default User Group" at bounding box center [254, 69] width 91 height 11
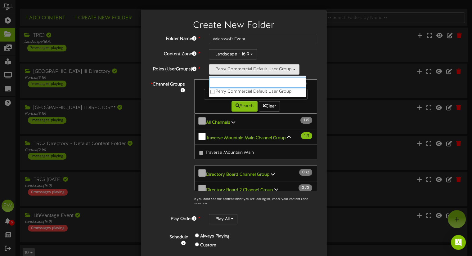
click at [225, 85] on input "text" at bounding box center [257, 82] width 97 height 11
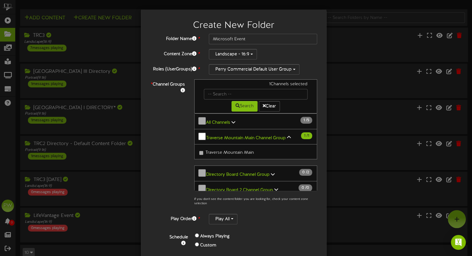
click at [247, 246] on div "Custom" at bounding box center [236, 245] width 83 height 9
click at [163, 24] on h2 "Create New Folder" at bounding box center [233, 25] width 167 height 10
click at [120, 40] on div "Create New Folder Folder Name * Microsoft Event Content Zone * Landscape - 16:9…" at bounding box center [236, 128] width 472 height 256
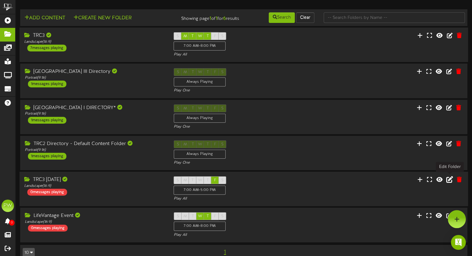
click at [323, 180] on icon at bounding box center [449, 179] width 7 height 7
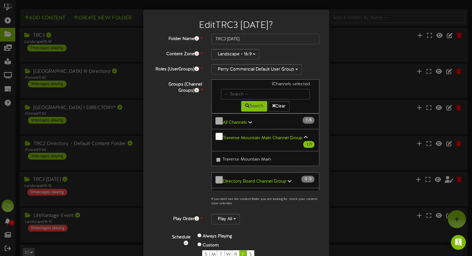
drag, startPoint x: 315, startPoint y: 162, endPoint x: 315, endPoint y: 152, distance: 9.6
click at [315, 152] on div "All Channels 1 / 5 Traverse Mountain Main Channel Group 1 1" at bounding box center [265, 152] width 108 height 78
click at [272, 135] on b "Traverse Mountain Main Channel Group" at bounding box center [263, 137] width 80 height 5
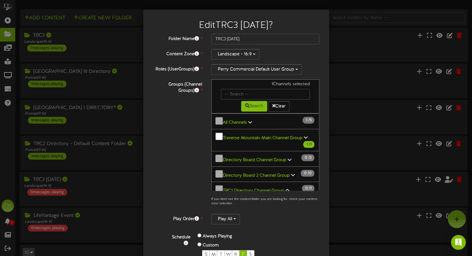
click at [272, 135] on b "Traverse Mountain Main Channel Group" at bounding box center [263, 137] width 80 height 5
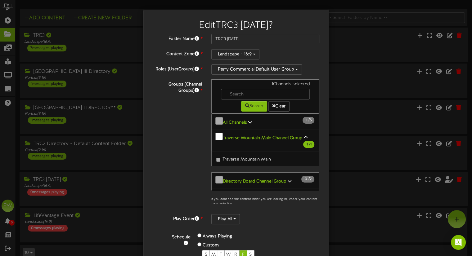
click at [262, 157] on span "Traverse Mountain Main" at bounding box center [246, 159] width 48 height 5
click at [216, 158] on label "Traverse Mountain Main" at bounding box center [243, 158] width 55 height 8
click at [317, 133] on div "1 Channels selected Search Clear All Channels 1 5 1 1" at bounding box center [264, 144] width 117 height 130
click at [273, 209] on div "Folder Name * TRC3 [DATE] Content Zone * Landscape - 16:9 Roles (UserGroups) *" at bounding box center [236, 177] width 167 height 286
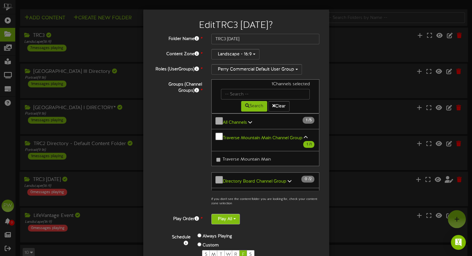
click at [232, 217] on button "Play All" at bounding box center [225, 219] width 29 height 11
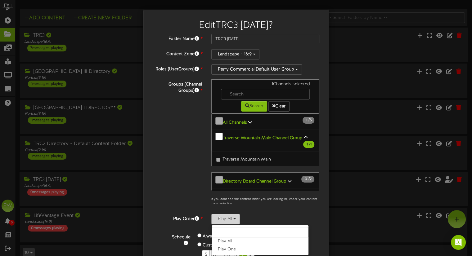
click at [232, 217] on button "Play All" at bounding box center [225, 219] width 29 height 11
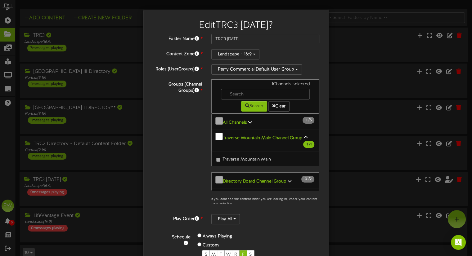
click at [247, 18] on div "Edit TRC3 [DATE] ?" at bounding box center [236, 24] width 176 height 20
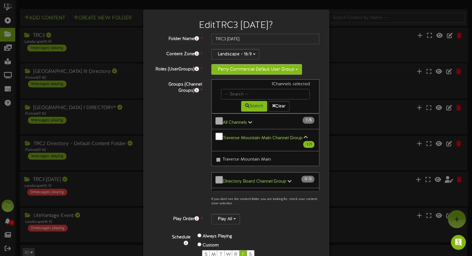
click at [295, 69] on button "Perry Commercial Default User Group" at bounding box center [256, 69] width 91 height 11
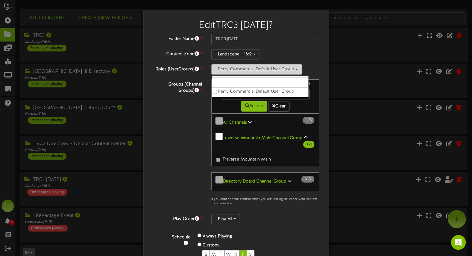
click at [295, 69] on button "Perry Commercial Default User Group" at bounding box center [256, 69] width 91 height 11
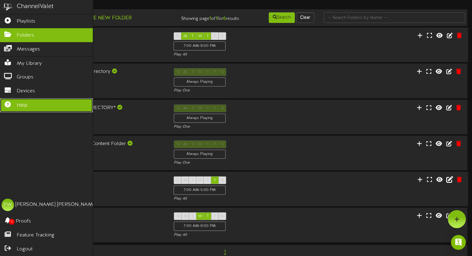
click at [8, 106] on link "Help" at bounding box center [46, 105] width 93 height 14
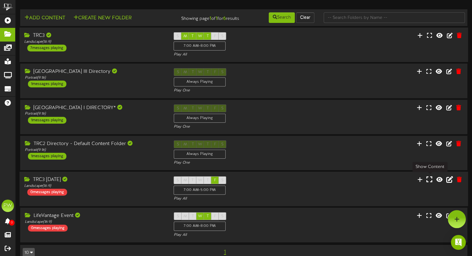
click at [323, 180] on icon at bounding box center [429, 179] width 6 height 7
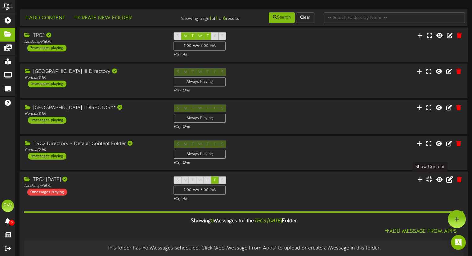
click at [323, 180] on icon at bounding box center [429, 179] width 6 height 7
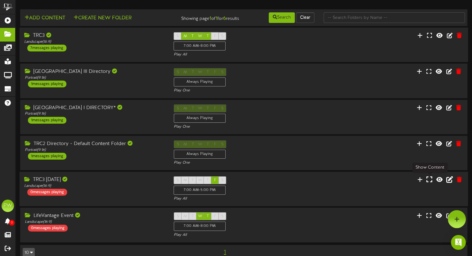
click at [323, 181] on icon at bounding box center [429, 179] width 6 height 7
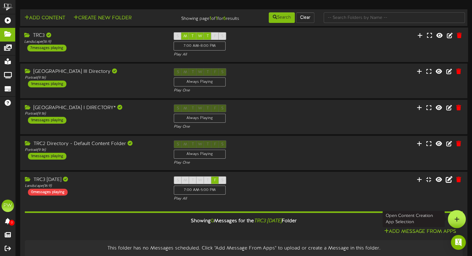
click at [323, 217] on icon at bounding box center [456, 219] width 5 height 6
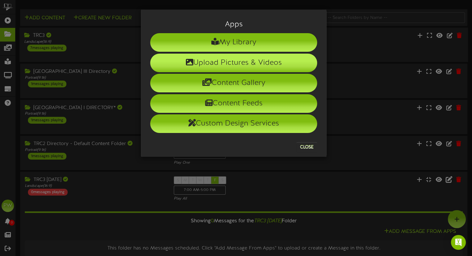
click at [284, 64] on li "Upload Pictures & Videos" at bounding box center [233, 63] width 167 height 19
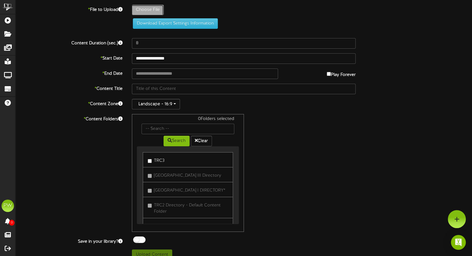
type input "**********"
type input "Designer3"
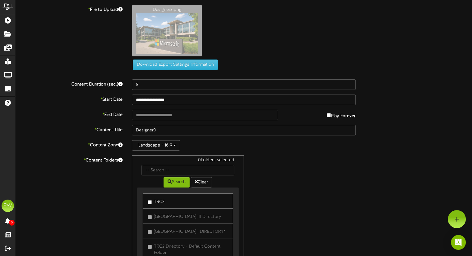
drag, startPoint x: 348, startPoint y: 81, endPoint x: 334, endPoint y: 60, distance: 25.3
click at [323, 60] on div "Download Export Settings Information" at bounding box center [243, 65] width 237 height 11
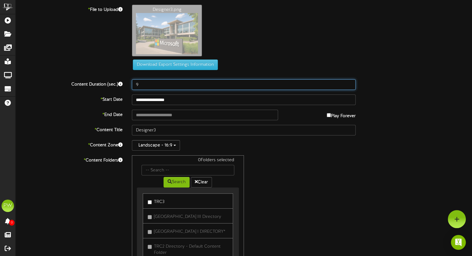
click at [323, 83] on input "9" at bounding box center [244, 84] width 224 height 11
type input "11"
click at [323, 83] on input "11" at bounding box center [244, 84] width 224 height 11
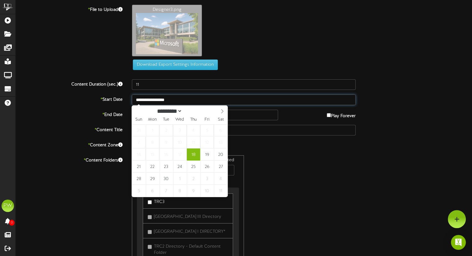
click at [220, 104] on input "**********" at bounding box center [244, 100] width 224 height 11
type input "**********"
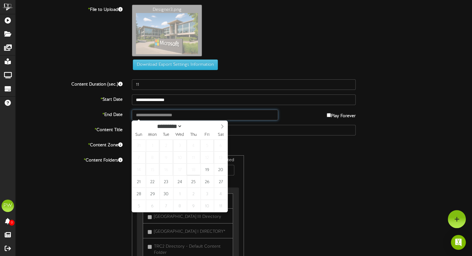
click at [221, 116] on input "text" at bounding box center [205, 115] width 146 height 11
type input "**********"
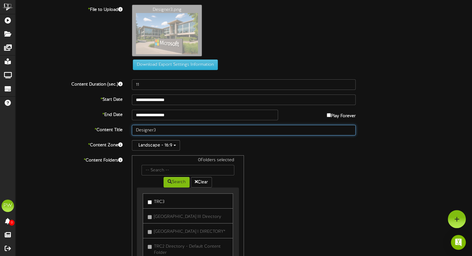
click at [162, 132] on input "Designer3" at bounding box center [244, 130] width 224 height 11
type input "D"
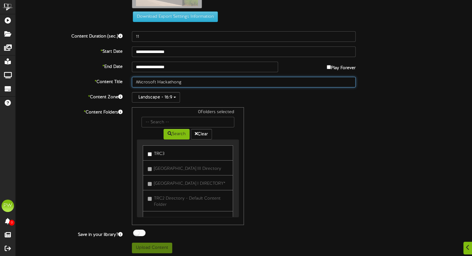
scroll to position [49, 0]
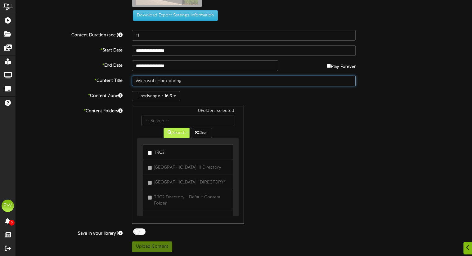
type input "Microsoft Hackathong"
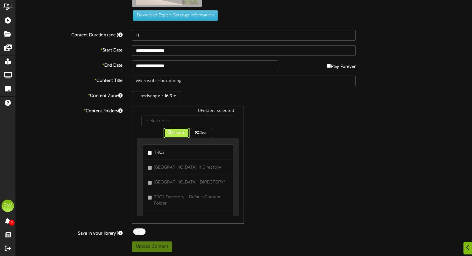
click at [176, 135] on button "Search" at bounding box center [176, 133] width 26 height 11
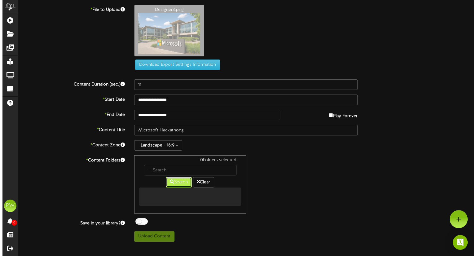
scroll to position [0, 0]
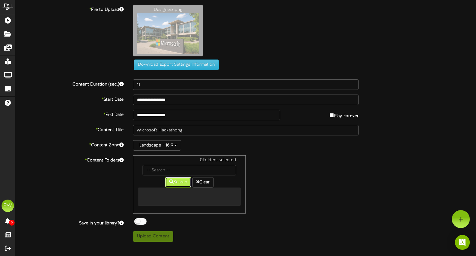
click at [179, 183] on button "Search" at bounding box center [178, 182] width 26 height 11
click at [175, 172] on input "text" at bounding box center [190, 170] width 94 height 11
click at [174, 171] on input "text" at bounding box center [190, 170] width 94 height 11
click at [165, 194] on div at bounding box center [189, 197] width 103 height 18
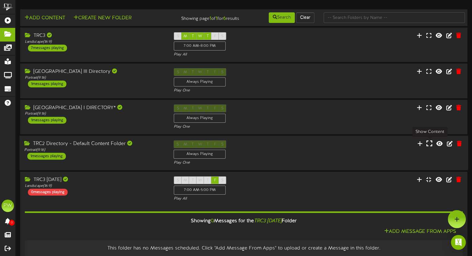
click at [323, 144] on icon at bounding box center [429, 143] width 6 height 7
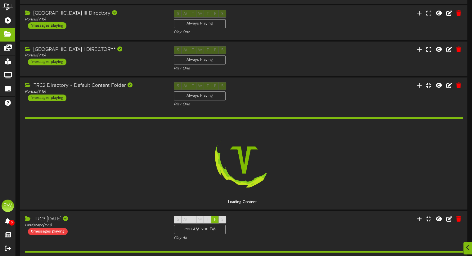
scroll to position [81, 0]
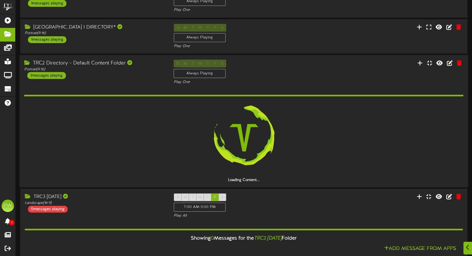
click at [56, 76] on div "1 messages playing" at bounding box center [46, 75] width 38 height 7
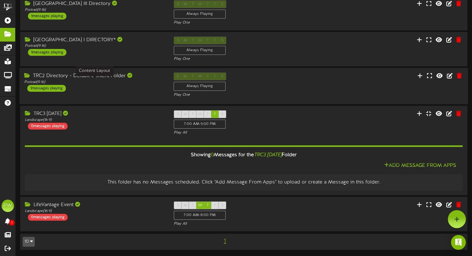
scroll to position [65, 0]
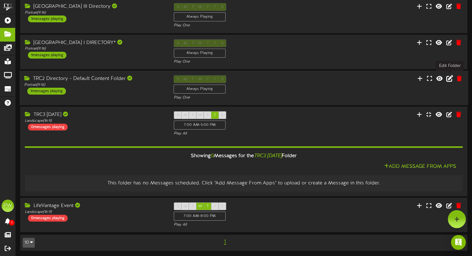
click at [323, 78] on icon at bounding box center [449, 78] width 7 height 7
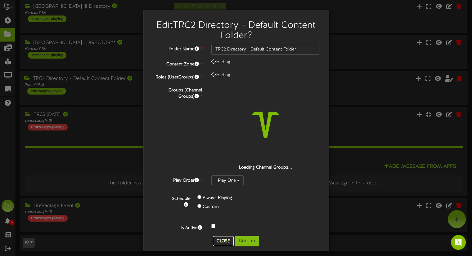
click at [224, 238] on button "Close" at bounding box center [223, 241] width 21 height 10
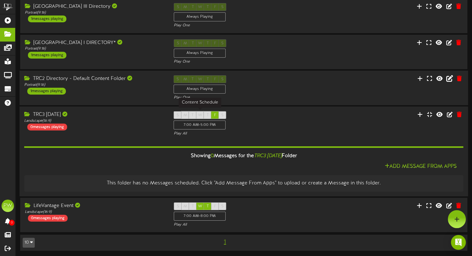
click at [215, 113] on div "F" at bounding box center [215, 115] width 8 height 8
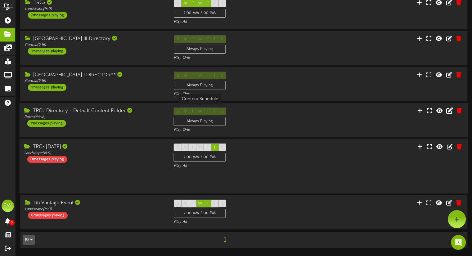
scroll to position [33, 0]
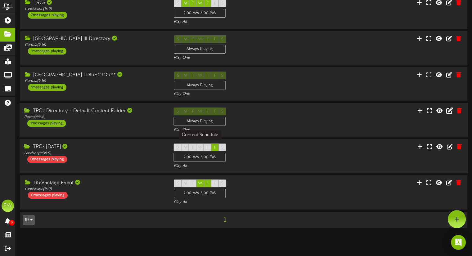
click at [214, 145] on span "F" at bounding box center [215, 147] width 2 height 4
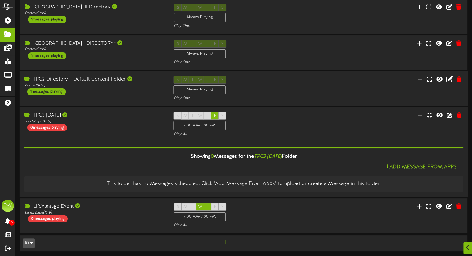
scroll to position [65, 0]
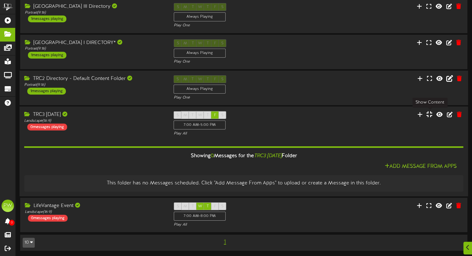
click at [323, 115] on icon at bounding box center [429, 114] width 6 height 7
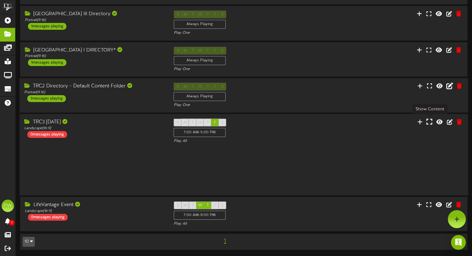
scroll to position [33, 0]
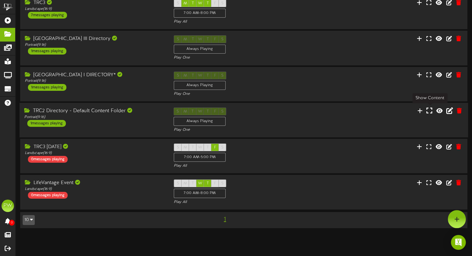
click at [323, 112] on icon at bounding box center [429, 110] width 6 height 7
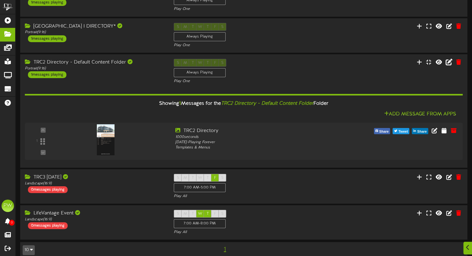
scroll to position [89, 0]
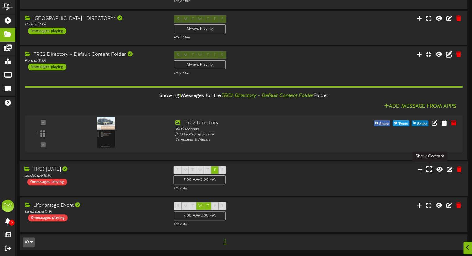
click at [323, 172] on icon at bounding box center [429, 169] width 6 height 7
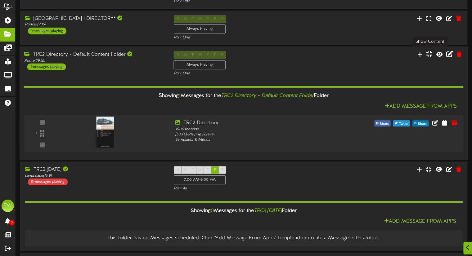
click at [323, 55] on icon at bounding box center [429, 54] width 6 height 7
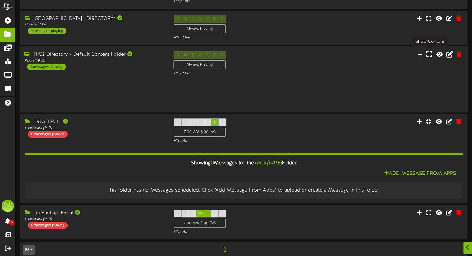
scroll to position [65, 0]
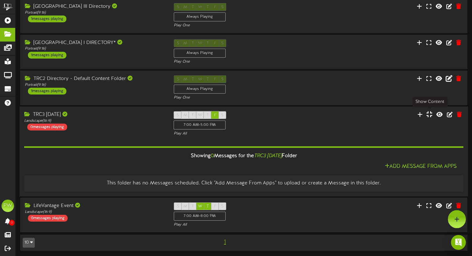
click at [323, 115] on icon at bounding box center [429, 114] width 6 height 7
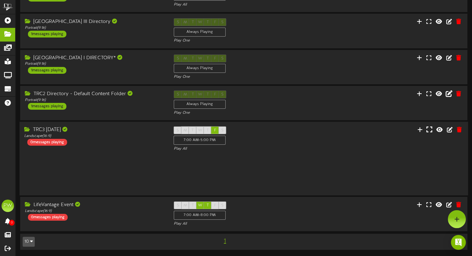
scroll to position [33, 0]
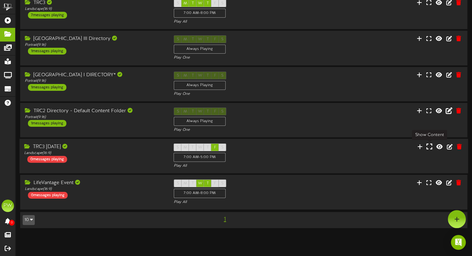
click at [323, 148] on icon at bounding box center [429, 146] width 6 height 7
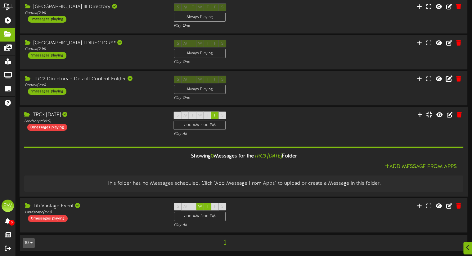
scroll to position [65, 0]
click at [323, 117] on icon at bounding box center [438, 114] width 7 height 7
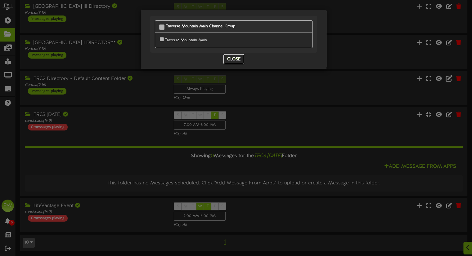
click at [241, 60] on button "Close" at bounding box center [233, 59] width 21 height 10
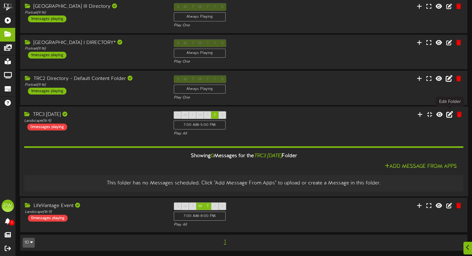
click at [323, 115] on icon at bounding box center [449, 114] width 7 height 7
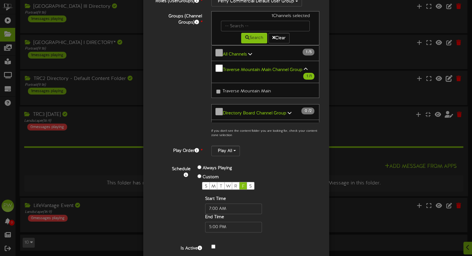
scroll to position [91, 0]
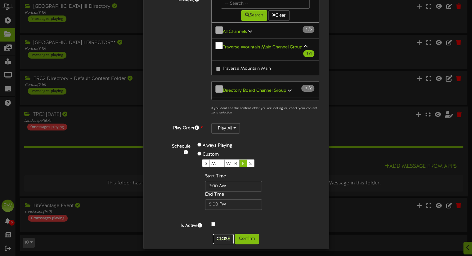
click at [220, 234] on button "Close" at bounding box center [223, 239] width 21 height 10
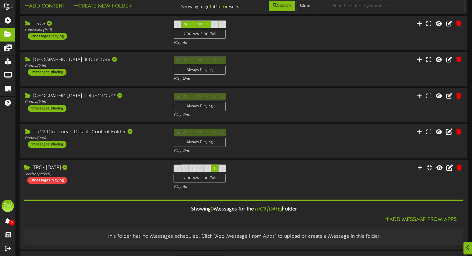
scroll to position [0, 0]
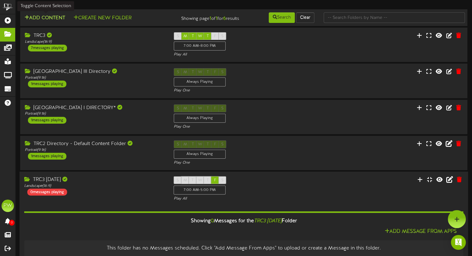
click at [41, 20] on button "Add Content" at bounding box center [45, 18] width 44 height 8
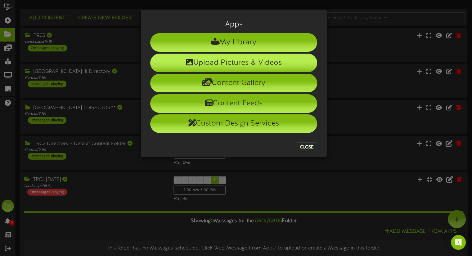
click at [251, 64] on li "Upload Pictures & Videos" at bounding box center [233, 63] width 167 height 19
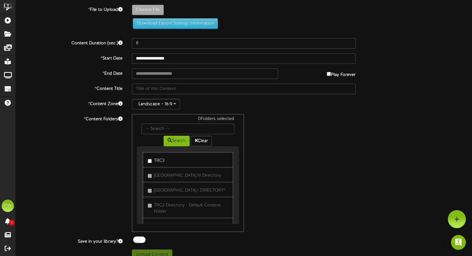
click at [323, 37] on div "**********" at bounding box center [244, 132] width 456 height 255
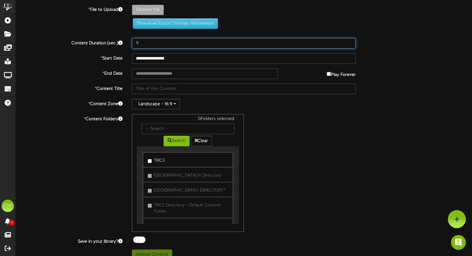
click at [323, 40] on input "9" at bounding box center [244, 43] width 224 height 11
type input "10"
click at [323, 40] on input "10" at bounding box center [244, 43] width 224 height 11
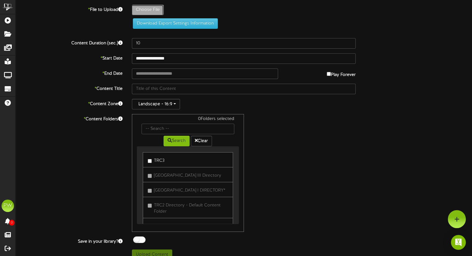
type input "**********"
type input "Designer3"
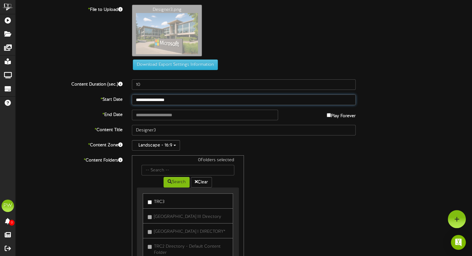
click at [163, 100] on input "**********" at bounding box center [244, 100] width 224 height 11
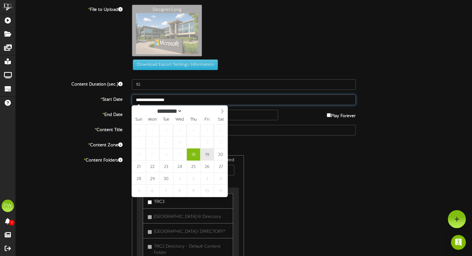
type input "**********"
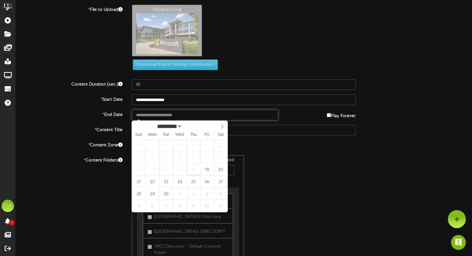
click at [180, 119] on input "text" at bounding box center [205, 115] width 146 height 11
type input "**********"
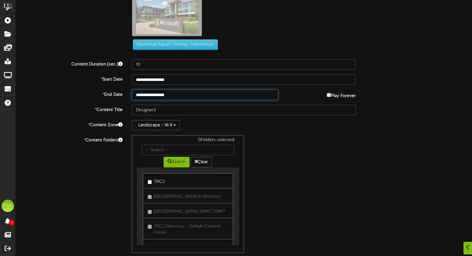
scroll to position [49, 0]
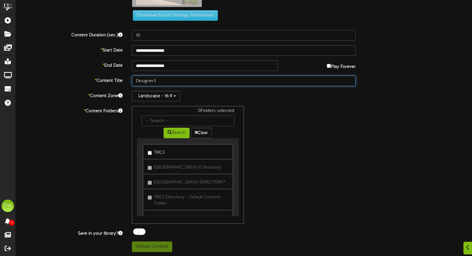
click at [169, 80] on input "Designer3" at bounding box center [244, 81] width 224 height 11
type input "D"
click at [186, 80] on input "Microsoft Hackathon" at bounding box center [244, 81] width 224 height 11
type input "Microsoft Hackathon Designer 3"
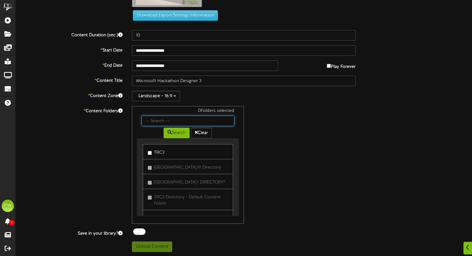
click at [165, 123] on input "text" at bounding box center [187, 121] width 92 height 11
click at [217, 119] on input "text" at bounding box center [187, 121] width 92 height 11
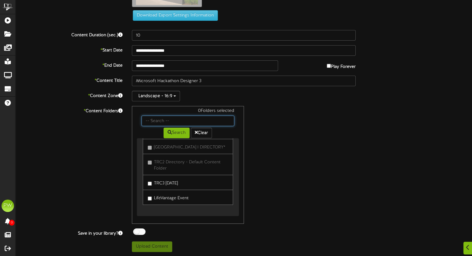
scroll to position [42, 0]
drag, startPoint x: 242, startPoint y: 198, endPoint x: 172, endPoint y: 183, distance: 71.6
click at [172, 183] on label "TRC3 [DATE]" at bounding box center [163, 181] width 30 height 8
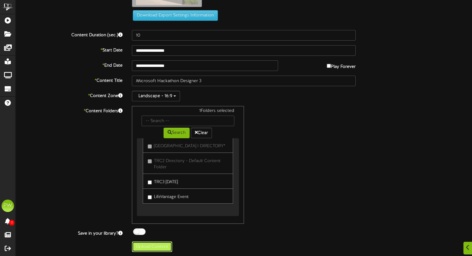
click at [154, 246] on button "Upload Content" at bounding box center [152, 247] width 40 height 11
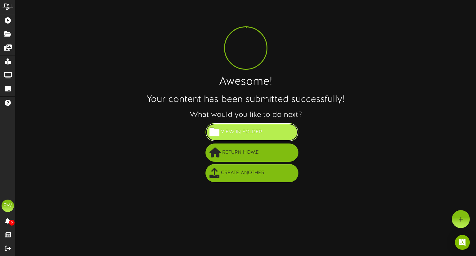
click at [248, 132] on span "View in Folder" at bounding box center [241, 132] width 44 height 10
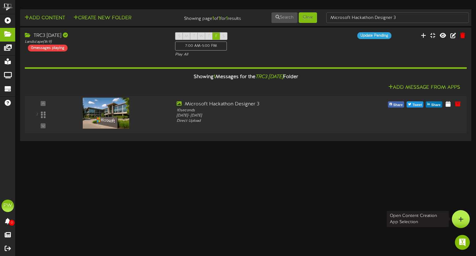
click at [323, 219] on icon at bounding box center [461, 219] width 5 height 6
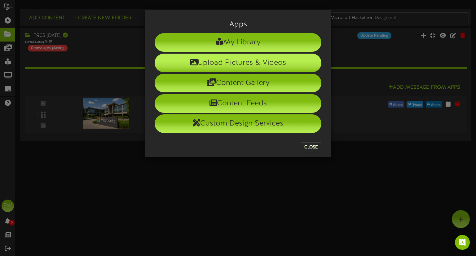
click at [273, 65] on li "Upload Pictures & Videos" at bounding box center [238, 63] width 167 height 19
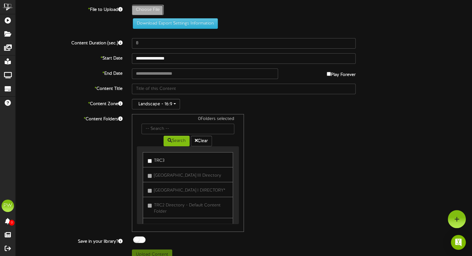
type input "**********"
type input "Hackathon25_Hero_16-9_Blue_SM_Generic"
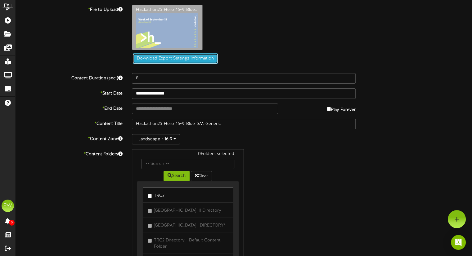
click at [188, 60] on button "Download Export Settings Information" at bounding box center [175, 58] width 85 height 11
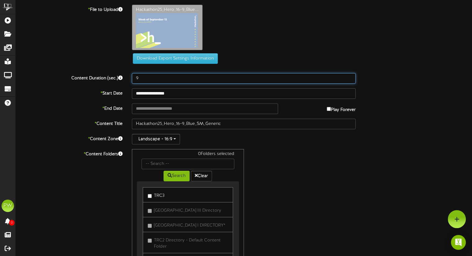
click at [323, 76] on input "9" at bounding box center [244, 78] width 224 height 11
type input "10"
click at [323, 76] on input "10" at bounding box center [244, 78] width 224 height 11
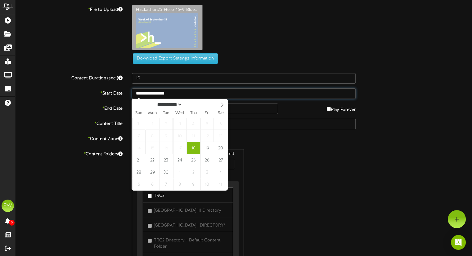
click at [249, 93] on input "**********" at bounding box center [244, 93] width 224 height 11
type input "**********"
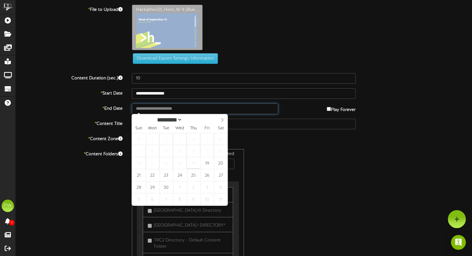
click at [195, 112] on input "text" at bounding box center [205, 109] width 146 height 11
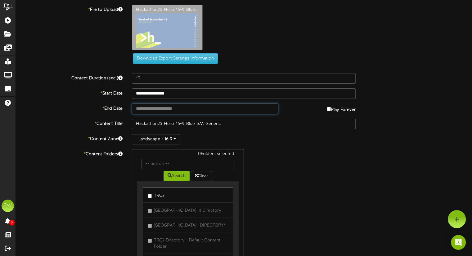
type input "**********"
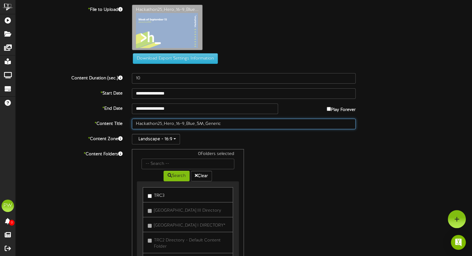
click at [228, 124] on input "Hackathon25_Hero_16-9_Blue_SM_Generic" at bounding box center [244, 124] width 224 height 11
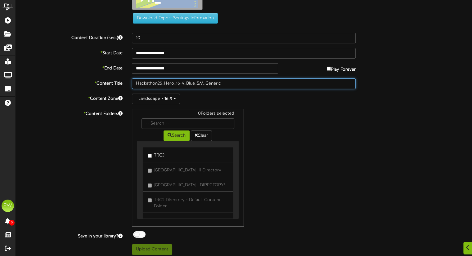
scroll to position [43, 0]
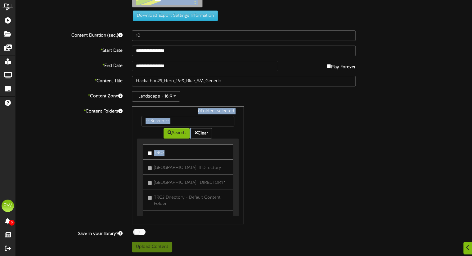
drag, startPoint x: 237, startPoint y: 150, endPoint x: 240, endPoint y: 180, distance: 29.6
click at [240, 180] on div "0 Folders selected Search Clear TRC3 [GEOGRAPHIC_DATA] III Directory" at bounding box center [188, 165] width 112 height 118
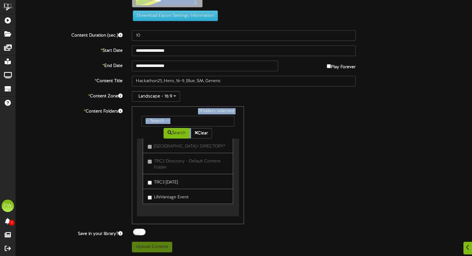
scroll to position [42, 0]
click at [168, 183] on label "TRC3 [DATE]" at bounding box center [163, 181] width 30 height 8
click at [146, 246] on button "Upload Content" at bounding box center [152, 247] width 40 height 11
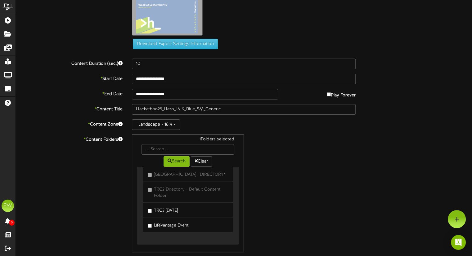
scroll to position [0, 0]
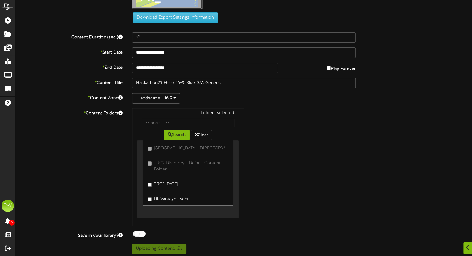
scroll to position [43, 0]
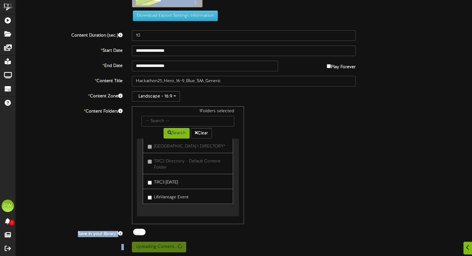
drag, startPoint x: 237, startPoint y: 196, endPoint x: 228, endPoint y: 244, distance: 48.4
click at [228, 244] on div "**********" at bounding box center [244, 107] width 456 height 290
click at [175, 133] on button "Search" at bounding box center [176, 133] width 26 height 11
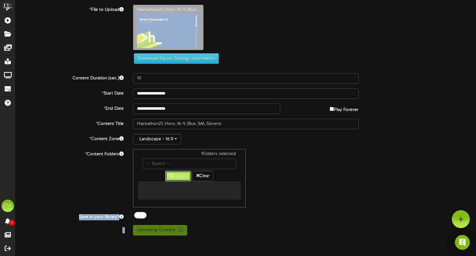
click at [175, 171] on button "Search" at bounding box center [178, 176] width 26 height 11
click at [323, 221] on div at bounding box center [461, 219] width 18 height 18
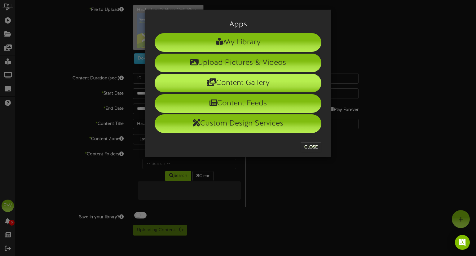
click at [262, 84] on li "Content Gallery" at bounding box center [238, 83] width 167 height 19
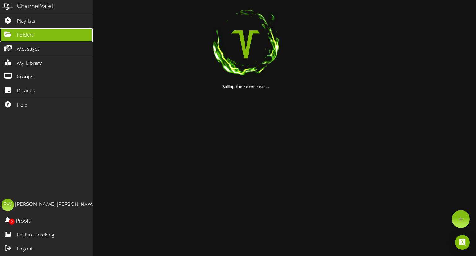
click at [33, 35] on link "Folders" at bounding box center [46, 35] width 93 height 14
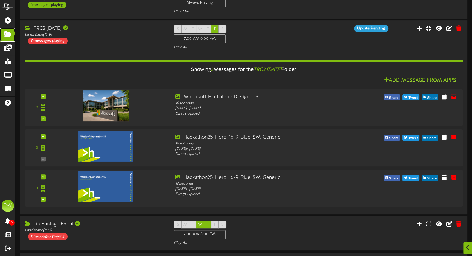
scroll to position [153, 0]
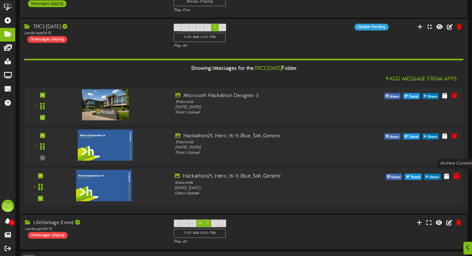
click at [323, 177] on icon at bounding box center [456, 176] width 7 height 7
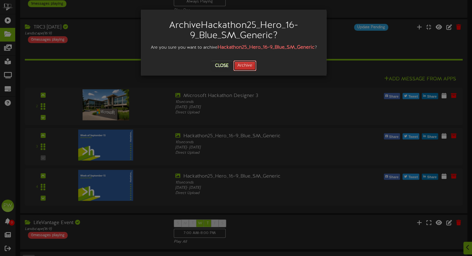
click at [250, 68] on button "Archive" at bounding box center [244, 65] width 23 height 11
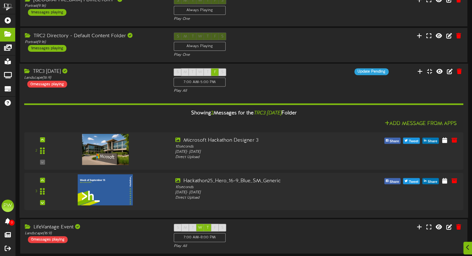
scroll to position [129, 0]
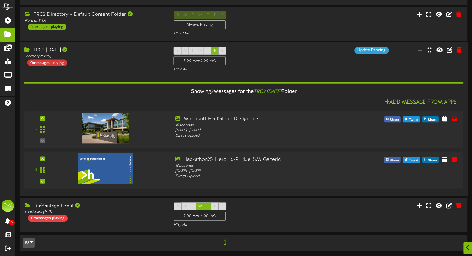
click at [58, 64] on div "0 messages playing" at bounding box center [47, 63] width 40 height 7
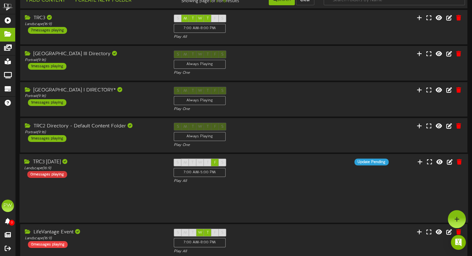
scroll to position [10, 0]
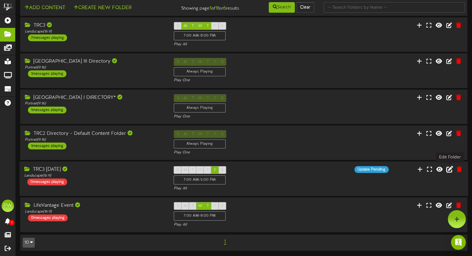
click at [323, 170] on icon at bounding box center [449, 169] width 7 height 7
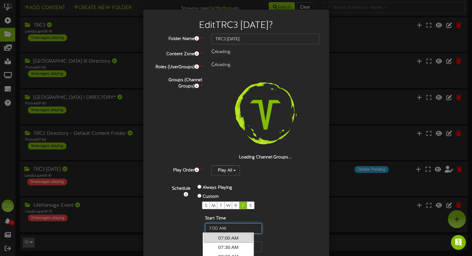
click at [228, 227] on input "text" at bounding box center [233, 228] width 57 height 11
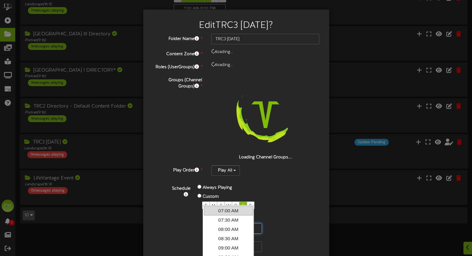
scroll to position [52, 0]
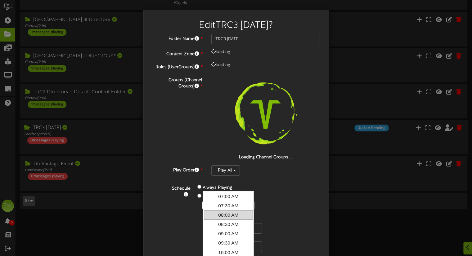
click at [216, 215] on link "08:00 AM" at bounding box center [228, 215] width 49 height 9
type input "8:00 AM"
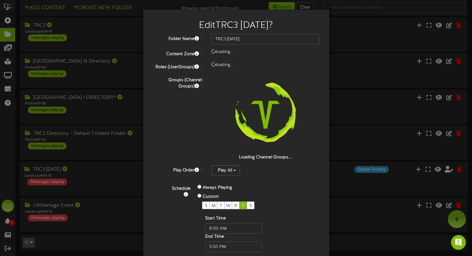
click at [228, 240] on div "End Time" at bounding box center [233, 243] width 57 height 18
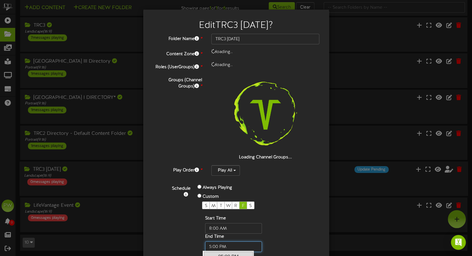
click at [226, 246] on input "text" at bounding box center [233, 247] width 57 height 11
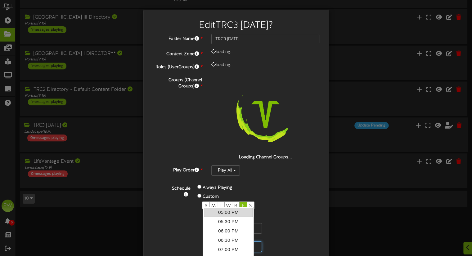
scroll to position [70, 0]
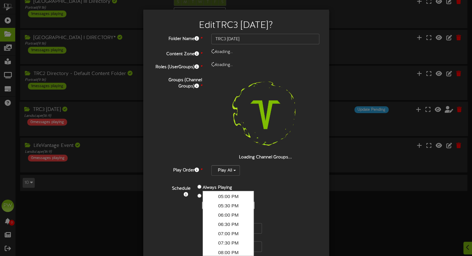
click at [293, 198] on div "Schedule Always Playing Custom S M T W R F S Start Time End Time" at bounding box center [243, 218] width 162 height 69
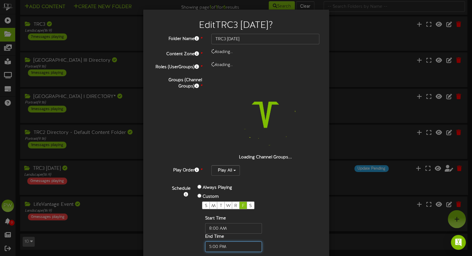
click at [215, 245] on input "text" at bounding box center [233, 247] width 57 height 11
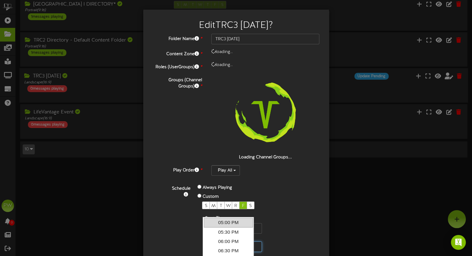
scroll to position [96, 0]
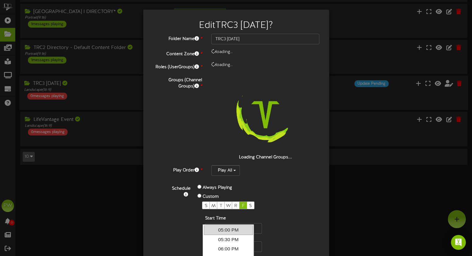
click at [222, 230] on link "05:00 PM" at bounding box center [228, 229] width 49 height 9
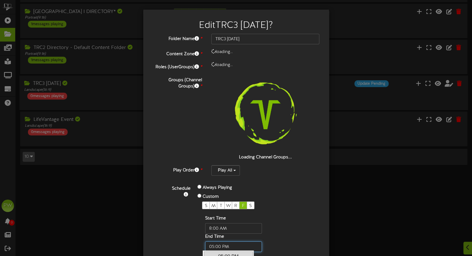
click at [209, 246] on input "text" at bounding box center [233, 247] width 57 height 11
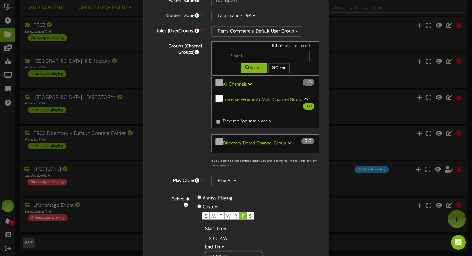
scroll to position [40, 0]
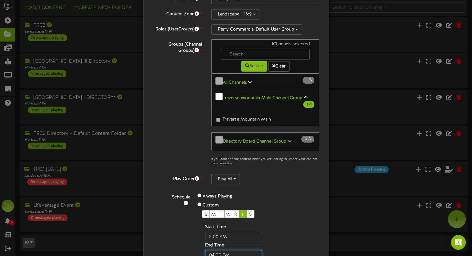
type input "04:00 PM"
click at [312, 232] on div "Schedule Always Playing Custom S M T W R F S Start Time End Time" at bounding box center [243, 226] width 162 height 69
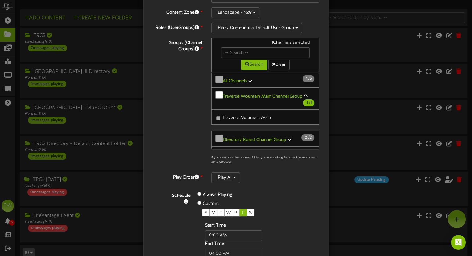
scroll to position [53, 0]
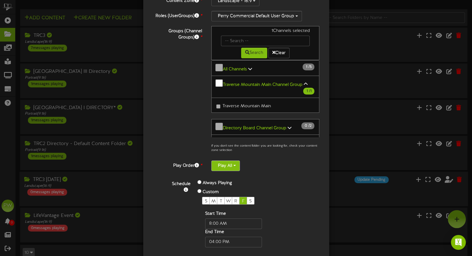
click at [232, 167] on button "Play All" at bounding box center [225, 166] width 29 height 11
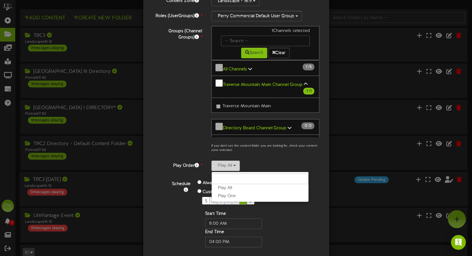
click at [232, 167] on button "Play All" at bounding box center [225, 166] width 29 height 11
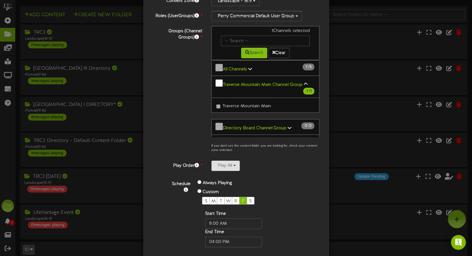
scroll to position [0, 0]
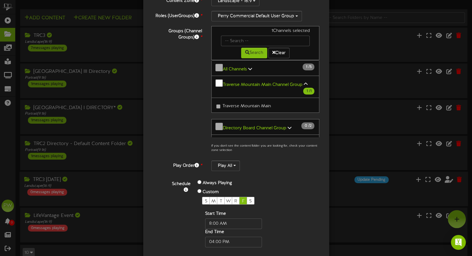
click at [323, 216] on div "Edit TRC3 [DATE] ? Folder Name * TRC3 [DATE] Content Zone * Landscape - 16:9 *" at bounding box center [236, 128] width 472 height 256
type input "7:00 AM"
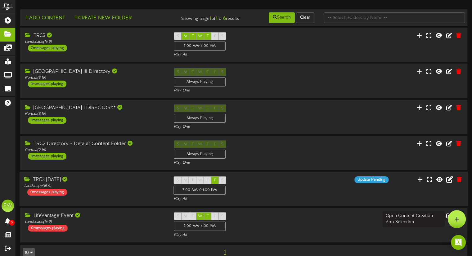
click at [323, 215] on div at bounding box center [456, 219] width 18 height 18
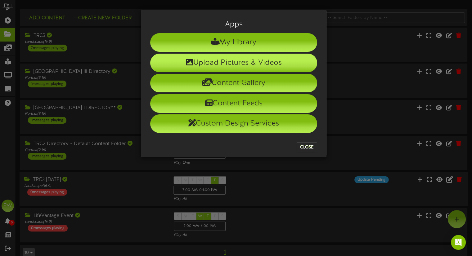
click at [247, 61] on li "Upload Pictures & Videos" at bounding box center [233, 63] width 167 height 19
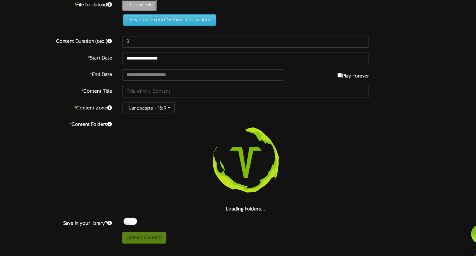
type input "**********"
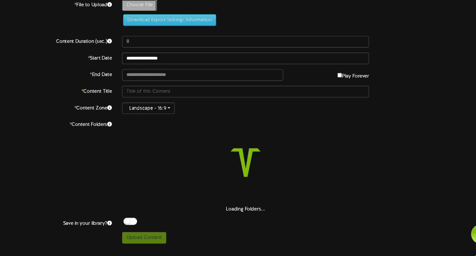
type input "Hackathon25_Poster_11x17_Blue_QR"
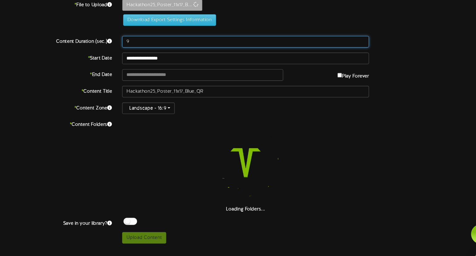
click at [323, 41] on input "9" at bounding box center [246, 43] width 226 height 11
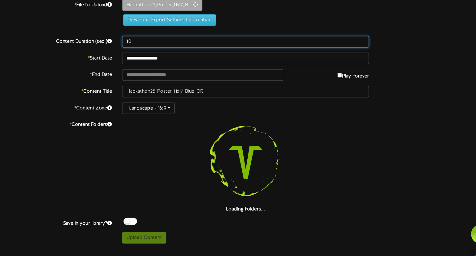
type input "10"
click at [323, 41] on input "10" at bounding box center [246, 43] width 226 height 11
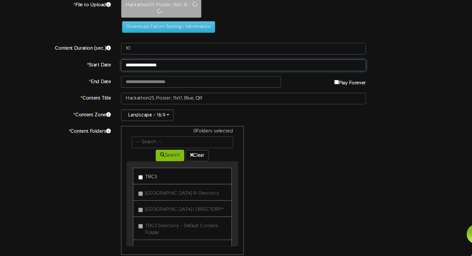
click at [174, 67] on input "**********" at bounding box center [244, 65] width 224 height 11
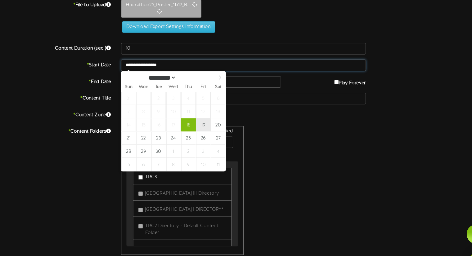
type input "**********"
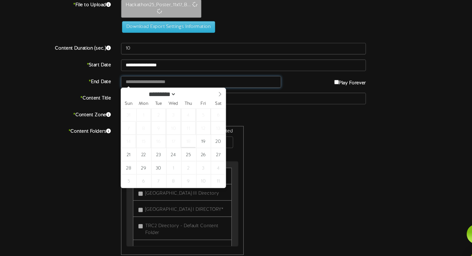
click at [205, 80] on input "text" at bounding box center [205, 80] width 146 height 11
type input "**********"
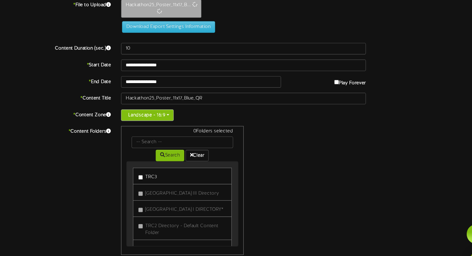
click at [175, 107] on button "Landscape - 16:9" at bounding box center [156, 110] width 48 height 11
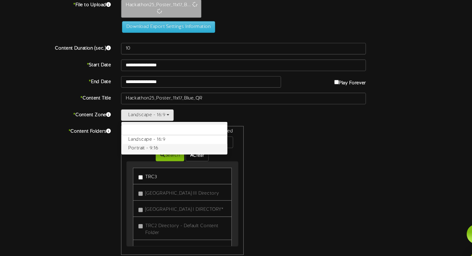
click at [157, 141] on label "Portrait - 9:16" at bounding box center [180, 141] width 97 height 8
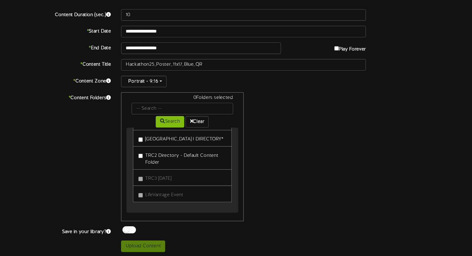
scroll to position [42, 0]
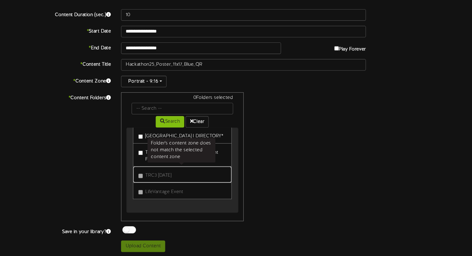
click at [160, 186] on link "TRC3 [DATE]" at bounding box center [188, 181] width 90 height 15
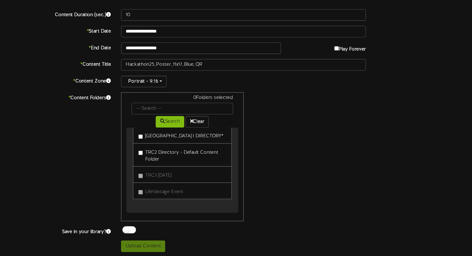
click at [299, 183] on div "0 Folders selected Search Clear TRC3 [GEOGRAPHIC_DATA] III Directory" at bounding box center [243, 165] width 233 height 118
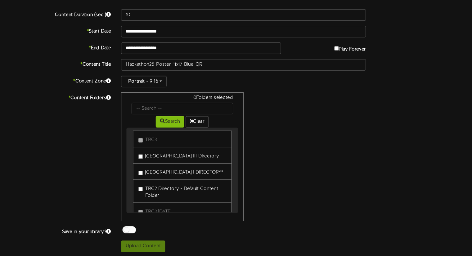
scroll to position [0, 0]
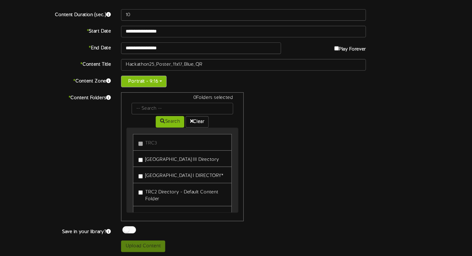
click at [170, 95] on button "Portrait - 9:16" at bounding box center [153, 96] width 42 height 11
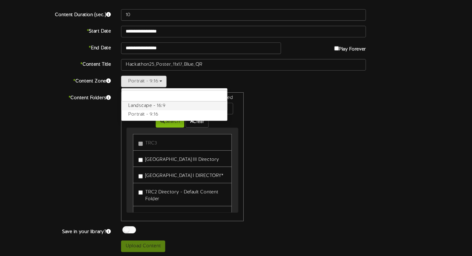
click at [142, 120] on label "Landscape - 16:9" at bounding box center [180, 119] width 97 height 8
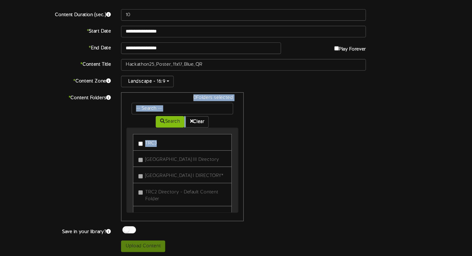
drag, startPoint x: 236, startPoint y: 183, endPoint x: 238, endPoint y: 179, distance: 4.2
click at [238, 179] on div "TRC3 [GEOGRAPHIC_DATA] III Directory [GEOGRAPHIC_DATA] I DIRECTORY*" at bounding box center [188, 178] width 102 height 78
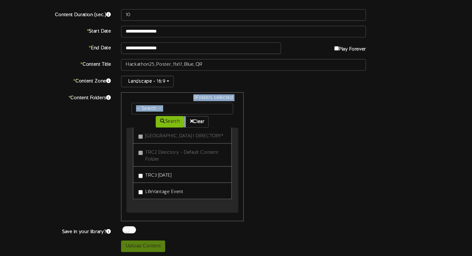
scroll to position [42, 0]
click at [165, 181] on label "TRC3 [DATE]" at bounding box center [163, 181] width 30 height 8
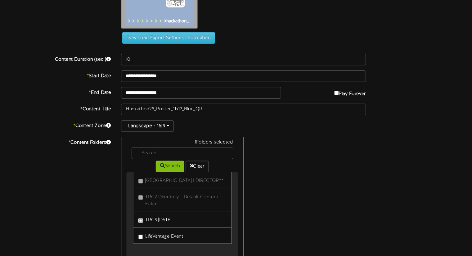
scroll to position [104, 0]
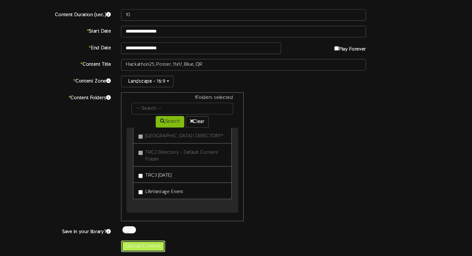
click at [153, 245] on button "Upload Content" at bounding box center [152, 247] width 40 height 11
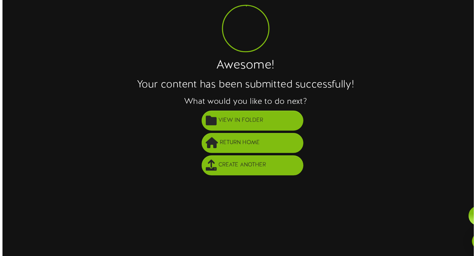
scroll to position [0, 0]
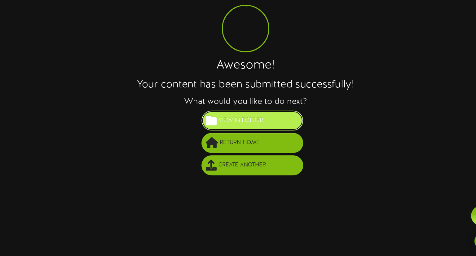
click at [271, 136] on button "View in Folder" at bounding box center [252, 132] width 93 height 18
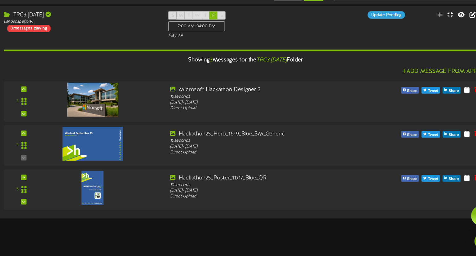
click at [302, 223] on html "ChannelValet Playlists Folders Messages My Library Groups Devices Help PW [PERS…" at bounding box center [238, 111] width 476 height 223
drag, startPoint x: 374, startPoint y: 249, endPoint x: 406, endPoint y: 232, distance: 36.2
click at [323, 223] on html "ChannelValet Playlists Folders Messages My Library Groups Devices Help PW [PERS…" at bounding box center [238, 111] width 476 height 223
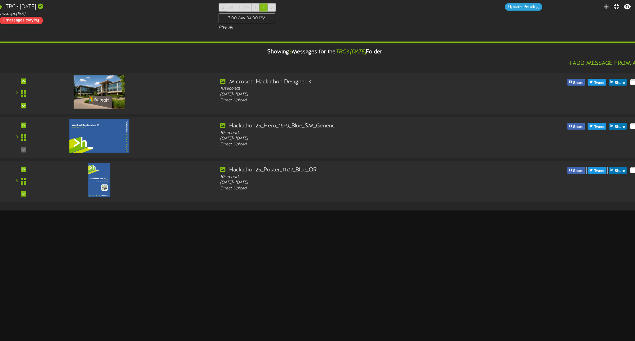
drag, startPoint x: 456, startPoint y: 23, endPoint x: 390, endPoint y: 241, distance: 228.1
drag, startPoint x: 390, startPoint y: 241, endPoint x: 537, endPoint y: 271, distance: 150.3
click at [323, 223] on html "ChannelValet Playlists Folders Messages My Library Groups Devices Help PW [PERS…" at bounding box center [317, 111] width 635 height 223
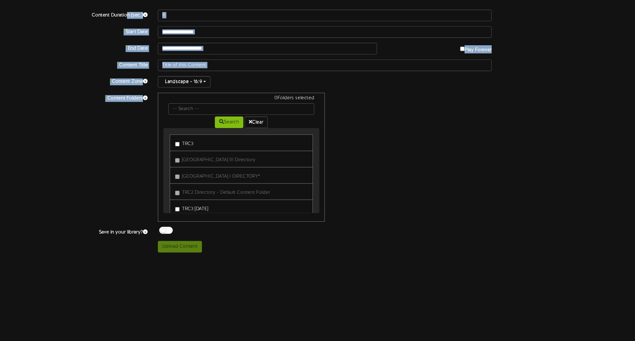
drag, startPoint x: 608, startPoint y: 88, endPoint x: 342, endPoint y: -4, distance: 281.9
click at [323, 0] on html "ChannelValet Playlists Folders Messages My Library Groups Devices Help PW [PERS…" at bounding box center [317, 132] width 635 height 265
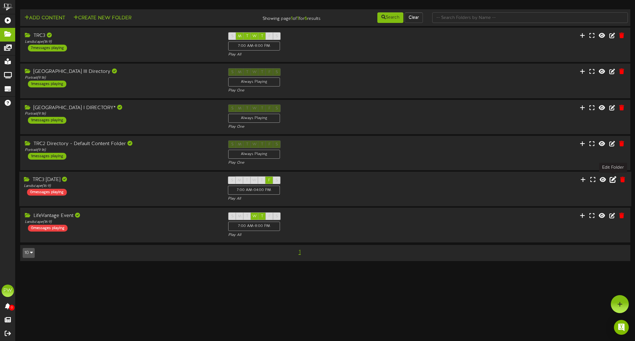
click at [323, 181] on icon at bounding box center [612, 179] width 7 height 7
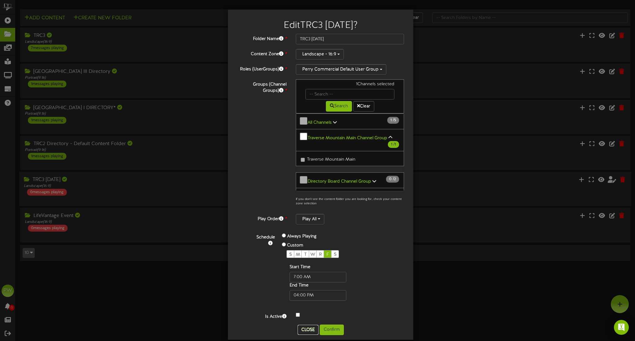
click at [304, 248] on button "Close" at bounding box center [308, 330] width 21 height 10
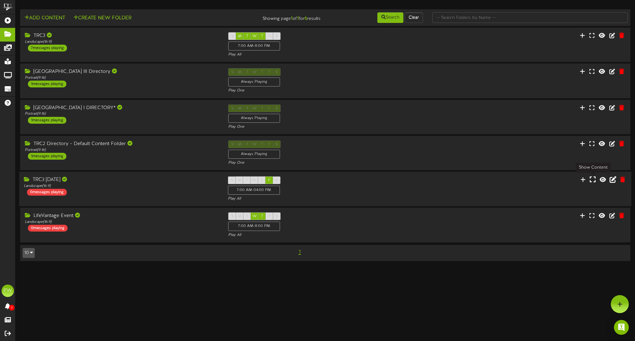
click at [323, 181] on icon at bounding box center [593, 179] width 6 height 7
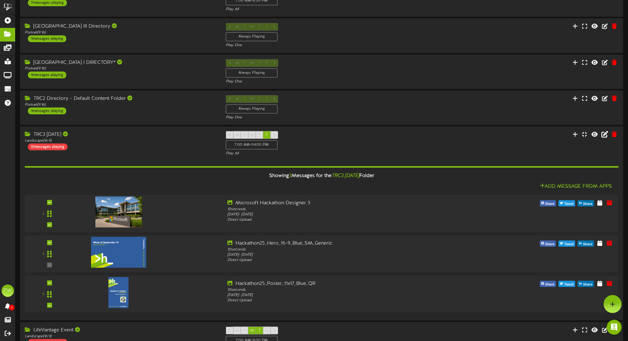
scroll to position [42, 0]
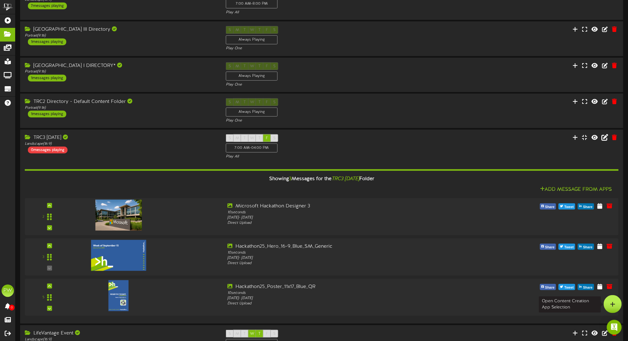
click at [323, 248] on icon at bounding box center [613, 304] width 5 height 6
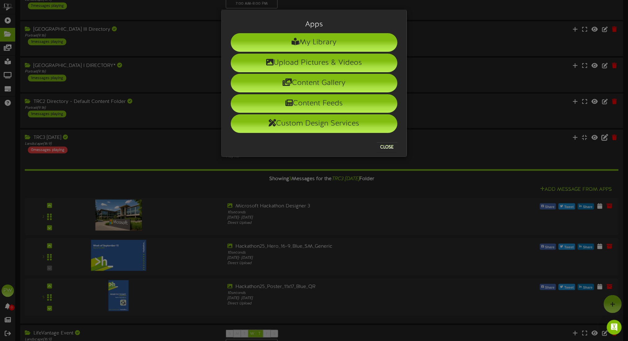
click at [323, 130] on div "Apps My Library Upload Pictures & Videos Content Gallery Content Feeds Custom D…" at bounding box center [314, 170] width 628 height 341
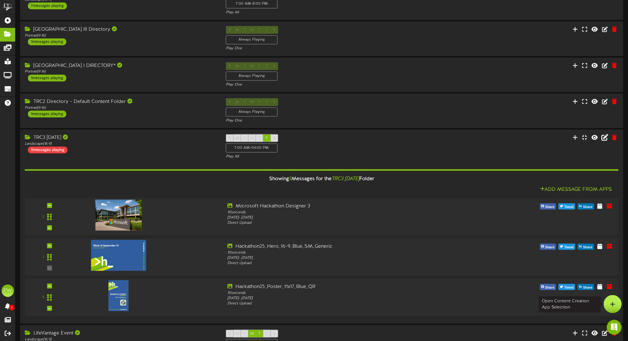
click at [323, 248] on icon at bounding box center [613, 304] width 5 height 6
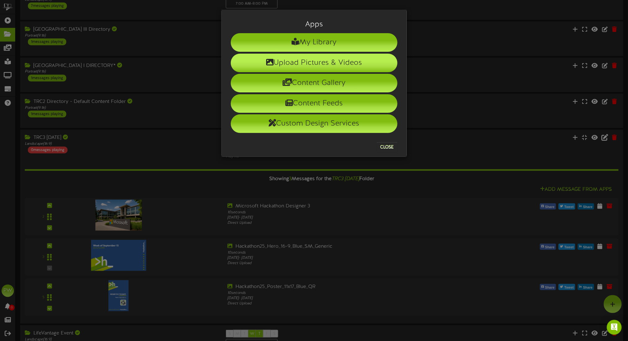
click at [302, 62] on li "Upload Pictures & Videos" at bounding box center [314, 63] width 167 height 19
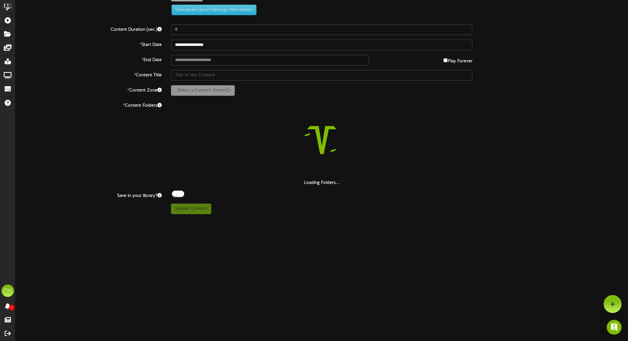
scroll to position [13, 0]
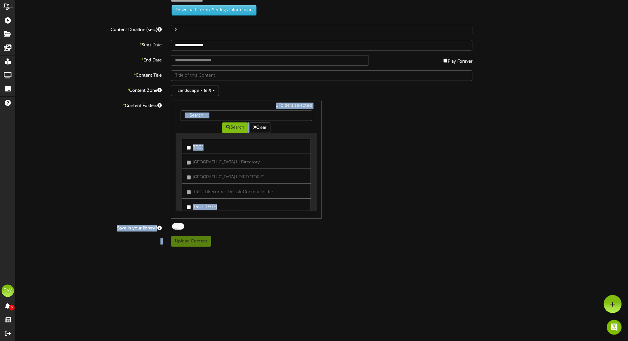
drag, startPoint x: 628, startPoint y: 237, endPoint x: 634, endPoint y: 164, distance: 72.8
click at [323, 164] on html "ChannelValet Playlists Folders Messages My Library Groups Devices Help PW [PERS…" at bounding box center [314, 119] width 628 height 265
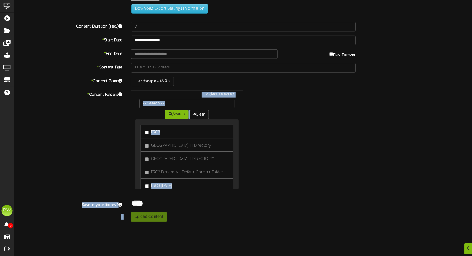
scroll to position [14, 0]
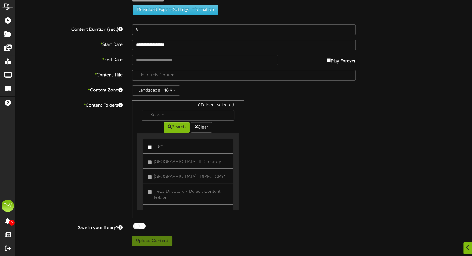
drag, startPoint x: 623, startPoint y: 1, endPoint x: 343, endPoint y: 159, distance: 320.8
click at [323, 159] on div "0 Folders selected Search Clear TRC3 [GEOGRAPHIC_DATA] III Directory" at bounding box center [243, 159] width 233 height 118
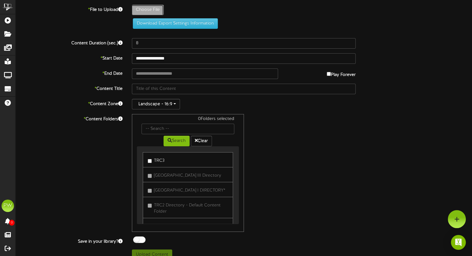
type input "**********"
type input "MSFTBlack"
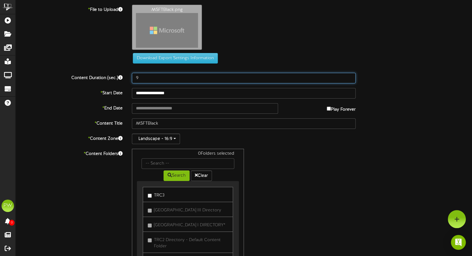
click at [323, 76] on input "9" at bounding box center [244, 78] width 224 height 11
type input "10"
click at [323, 76] on input "10" at bounding box center [244, 78] width 224 height 11
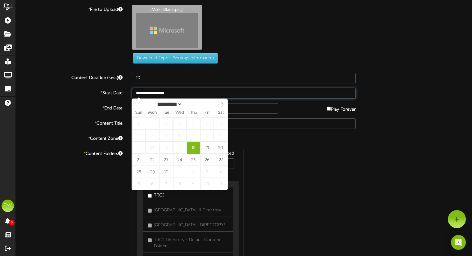
click at [165, 93] on input "**********" at bounding box center [244, 93] width 224 height 11
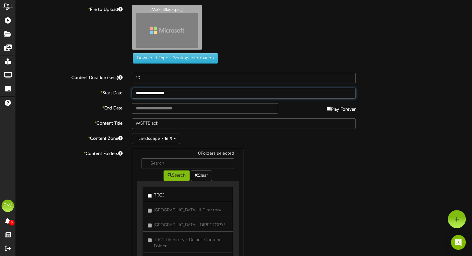
type input "**********"
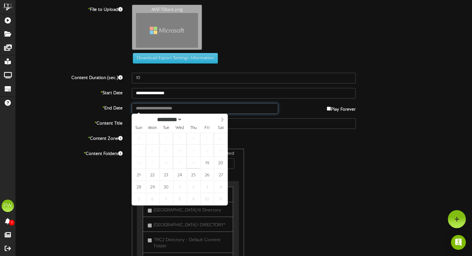
click at [168, 108] on input "text" at bounding box center [205, 108] width 146 height 11
type input "**********"
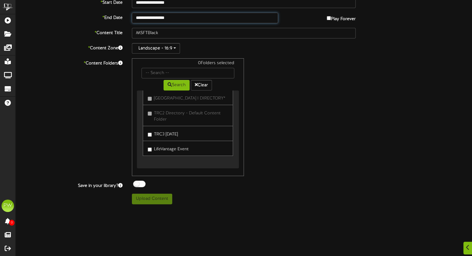
scroll to position [42, 0]
click at [169, 135] on label "TRC3 [DATE]" at bounding box center [163, 133] width 30 height 8
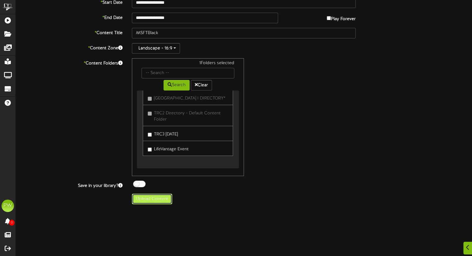
click at [157, 197] on button "Upload Content" at bounding box center [152, 199] width 40 height 11
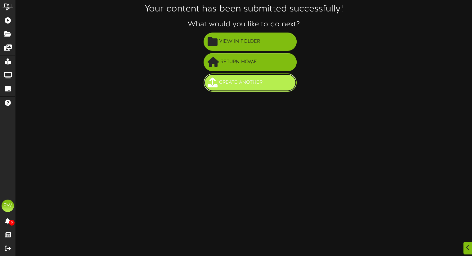
click at [266, 80] on button "Create Another" at bounding box center [249, 82] width 93 height 18
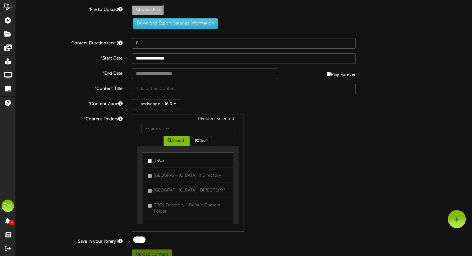
type input "**********"
type input "thumbnail_image"
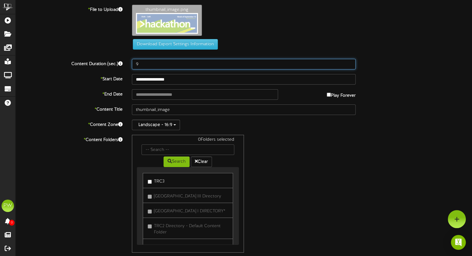
click at [349, 62] on input "9" at bounding box center [244, 64] width 224 height 11
type input "10"
click at [349, 62] on input "10" at bounding box center [244, 64] width 224 height 11
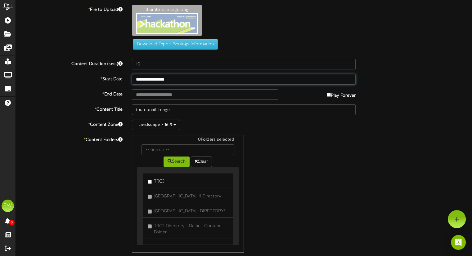
click at [162, 79] on input "**********" at bounding box center [244, 79] width 224 height 11
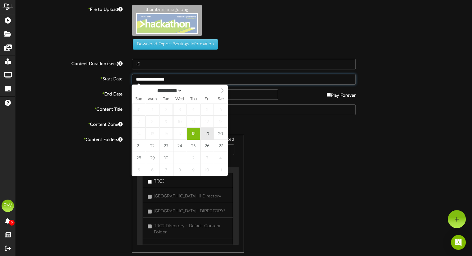
type input "**********"
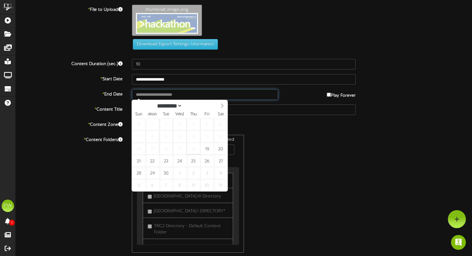
click at [188, 92] on input "text" at bounding box center [205, 94] width 146 height 11
type input "**********"
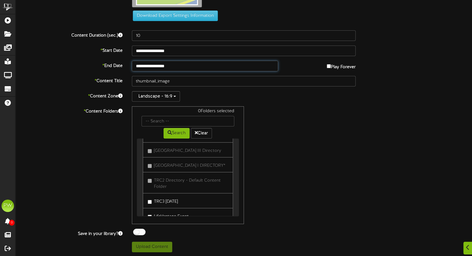
scroll to position [42, 0]
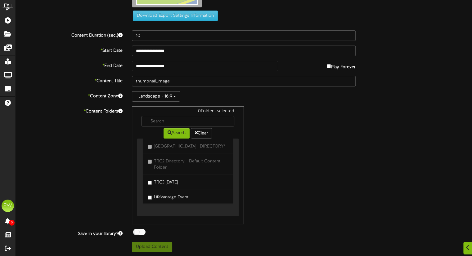
click at [181, 181] on link "TRC3 [DATE]" at bounding box center [188, 181] width 90 height 15
click at [160, 180] on label "TRC3 [DATE]" at bounding box center [163, 181] width 30 height 8
click at [153, 247] on button "Upload Content" at bounding box center [152, 247] width 40 height 11
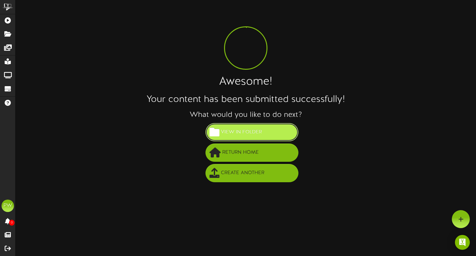
click at [259, 130] on span "View in Folder" at bounding box center [241, 132] width 44 height 10
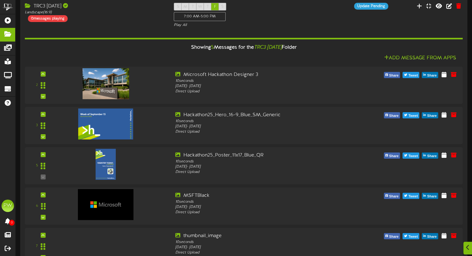
scroll to position [47, 0]
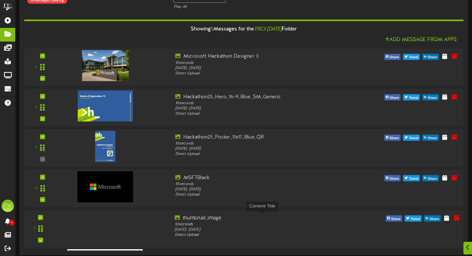
click at [209, 218] on div "thumbnail_image" at bounding box center [261, 218] width 175 height 7
click at [447, 218] on icon at bounding box center [446, 217] width 6 height 7
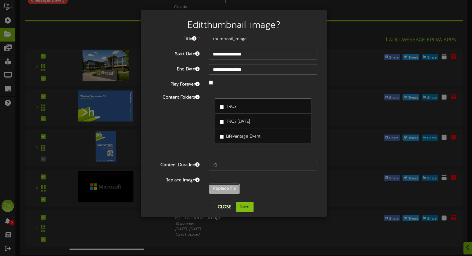
type input "**********"
click at [246, 207] on button "Save" at bounding box center [244, 207] width 17 height 11
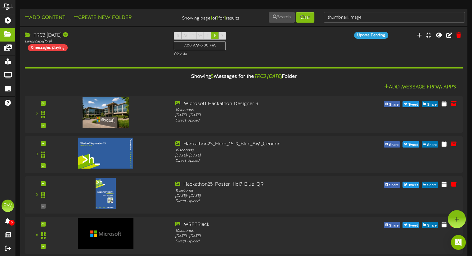
scroll to position [0, 0]
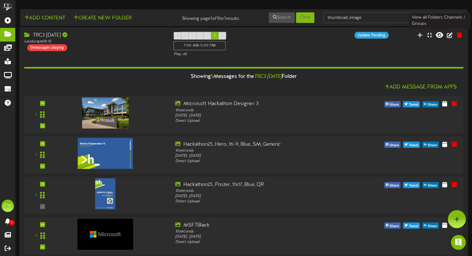
click at [438, 36] on icon at bounding box center [438, 34] width 7 height 7
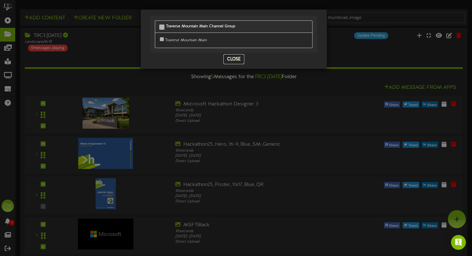
click at [233, 58] on button "Close" at bounding box center [233, 59] width 21 height 10
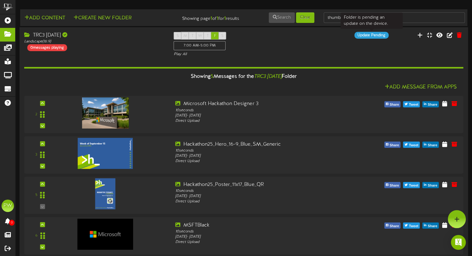
click at [375, 37] on div "Update Pending" at bounding box center [371, 35] width 34 height 7
click at [420, 35] on icon at bounding box center [419, 34] width 6 height 7
click at [58, 47] on div "0 messages playing" at bounding box center [47, 47] width 40 height 7
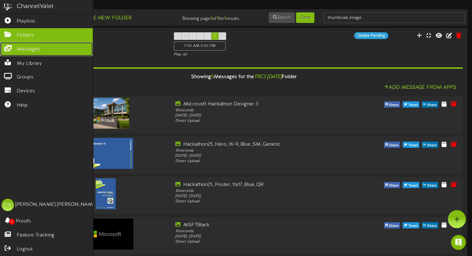
click at [20, 49] on span "Messages" at bounding box center [28, 49] width 23 height 7
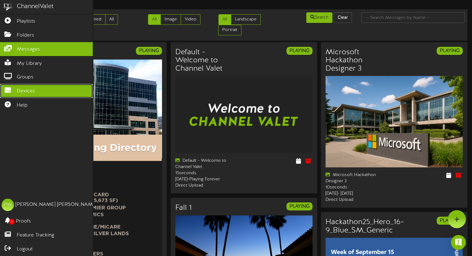
click at [27, 85] on link "Devices" at bounding box center [46, 91] width 93 height 14
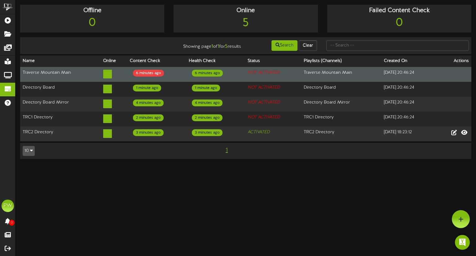
click at [248, 72] on icon "NOT ACTIVATED" at bounding box center [264, 72] width 32 height 5
click at [105, 75] on icon at bounding box center [107, 74] width 9 height 9
click at [66, 73] on td "Traverse Mountain Main" at bounding box center [60, 74] width 81 height 15
click at [450, 80] on td at bounding box center [453, 74] width 37 height 15
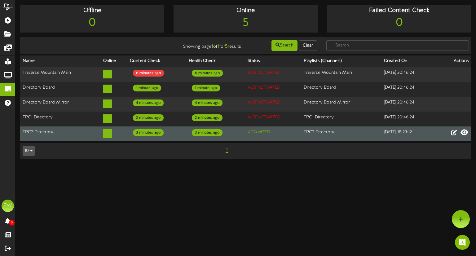
click at [464, 130] on icon at bounding box center [464, 132] width 7 height 7
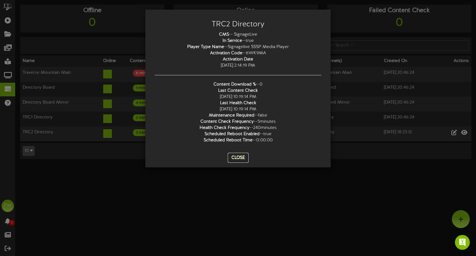
click at [241, 159] on button "Close" at bounding box center [238, 158] width 21 height 10
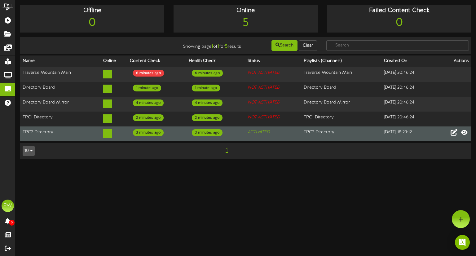
click at [453, 130] on icon at bounding box center [454, 132] width 7 height 7
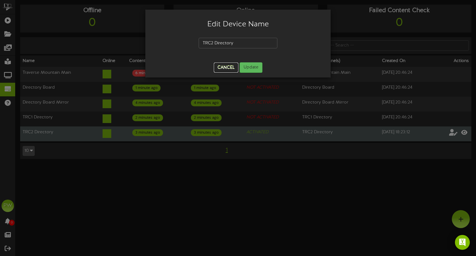
click at [228, 68] on button "Cancel" at bounding box center [226, 68] width 24 height 10
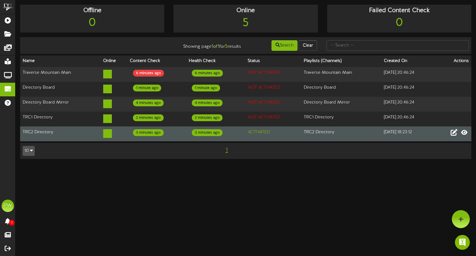
click at [31, 146] on button "10" at bounding box center [29, 151] width 12 height 10
click at [31, 148] on icon "button" at bounding box center [31, 150] width 3 height 4
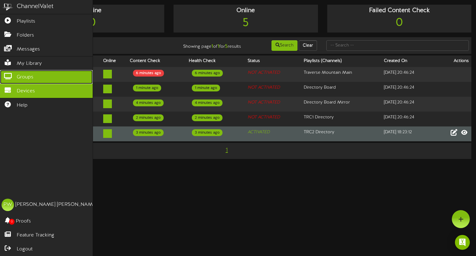
click at [20, 71] on link "Groups" at bounding box center [46, 77] width 93 height 14
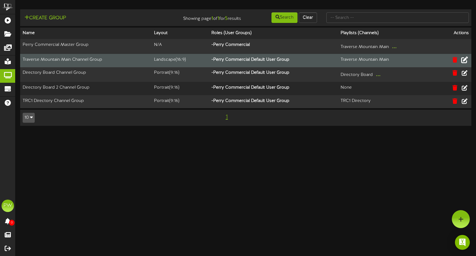
click at [465, 59] on icon at bounding box center [464, 59] width 7 height 7
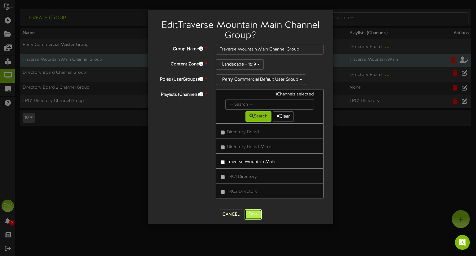
click at [252, 211] on button "Save" at bounding box center [253, 214] width 17 height 11
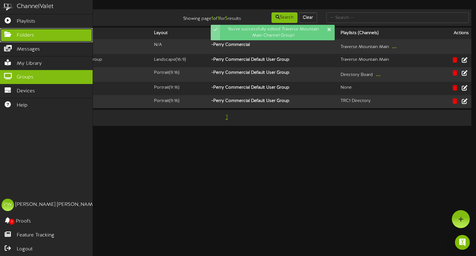
click at [29, 35] on span "Folders" at bounding box center [25, 35] width 17 height 7
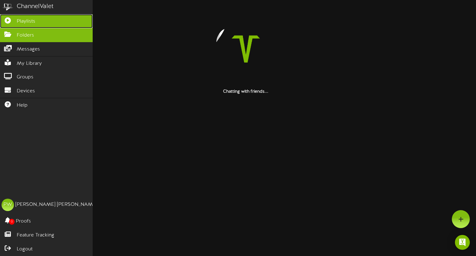
click at [29, 22] on span "Playlists" at bounding box center [26, 21] width 19 height 7
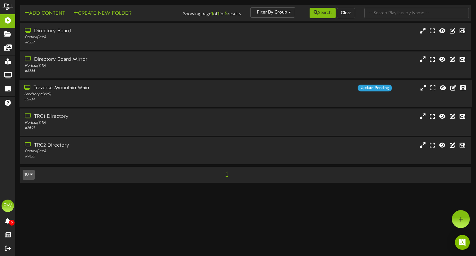
click at [54, 92] on div "Landscape ( 16:9 )" at bounding box center [113, 94] width 179 height 5
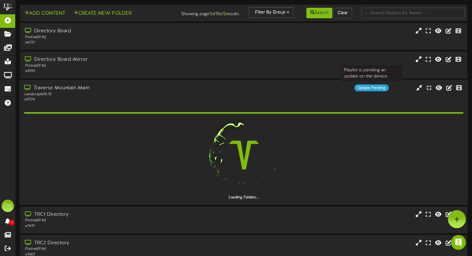
click at [370, 88] on div "Update Pending" at bounding box center [371, 88] width 34 height 7
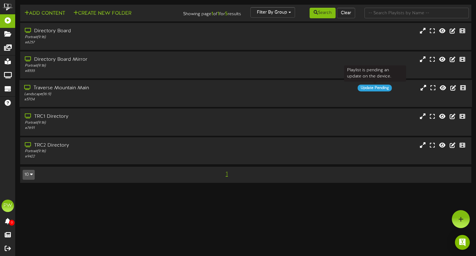
click at [381, 90] on div "Update Pending" at bounding box center [375, 88] width 34 height 7
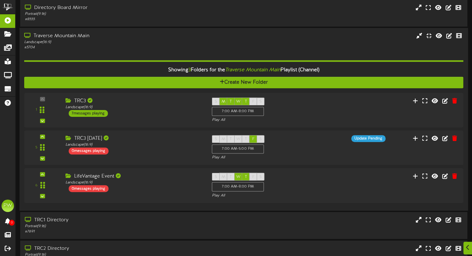
scroll to position [55, 0]
